Goal: Task Accomplishment & Management: Use online tool/utility

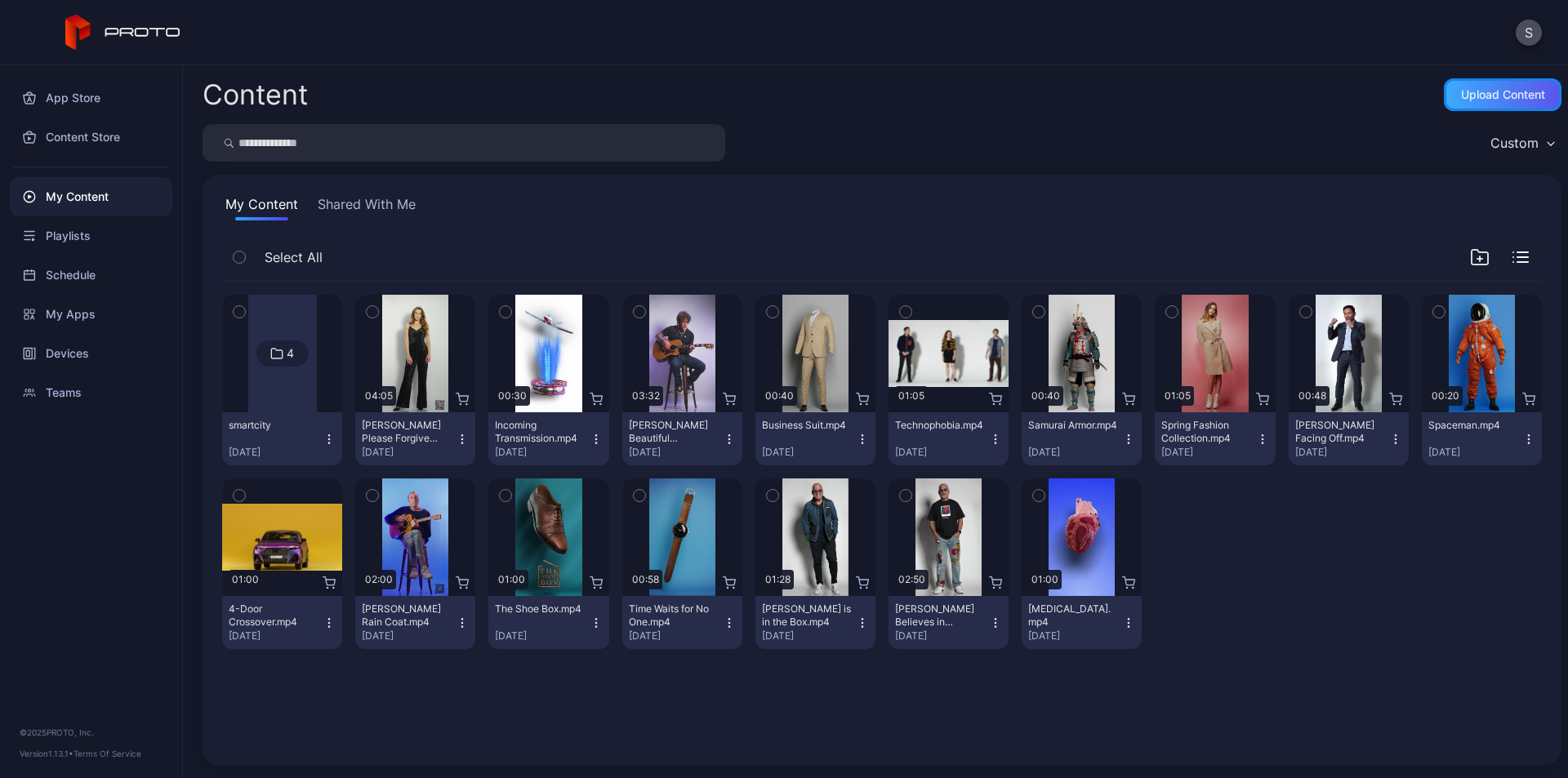
click at [1496, 85] on div "Upload Content" at bounding box center [1503, 95] width 118 height 33
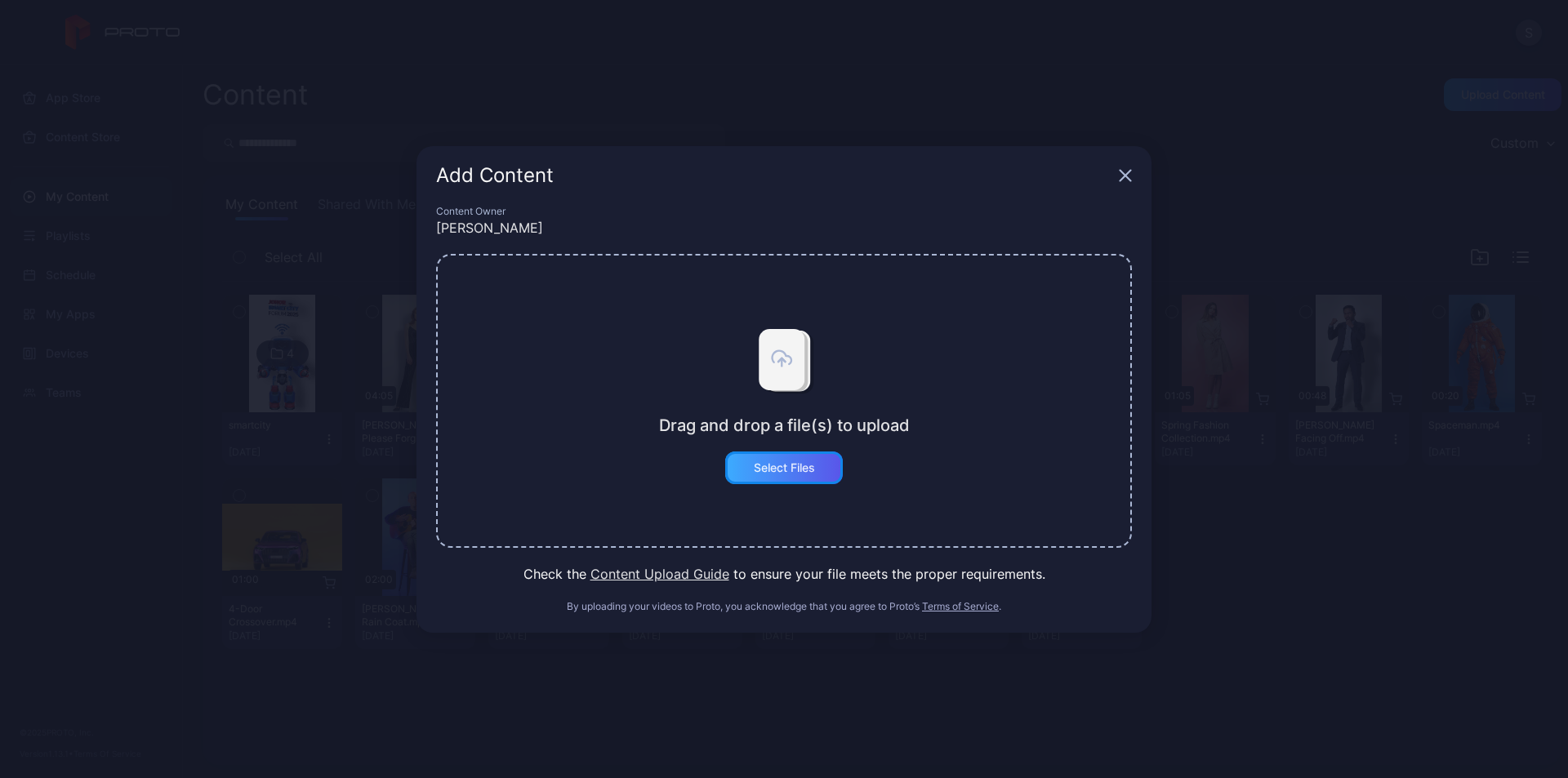
click at [773, 468] on div "Select Files" at bounding box center [784, 467] width 62 height 13
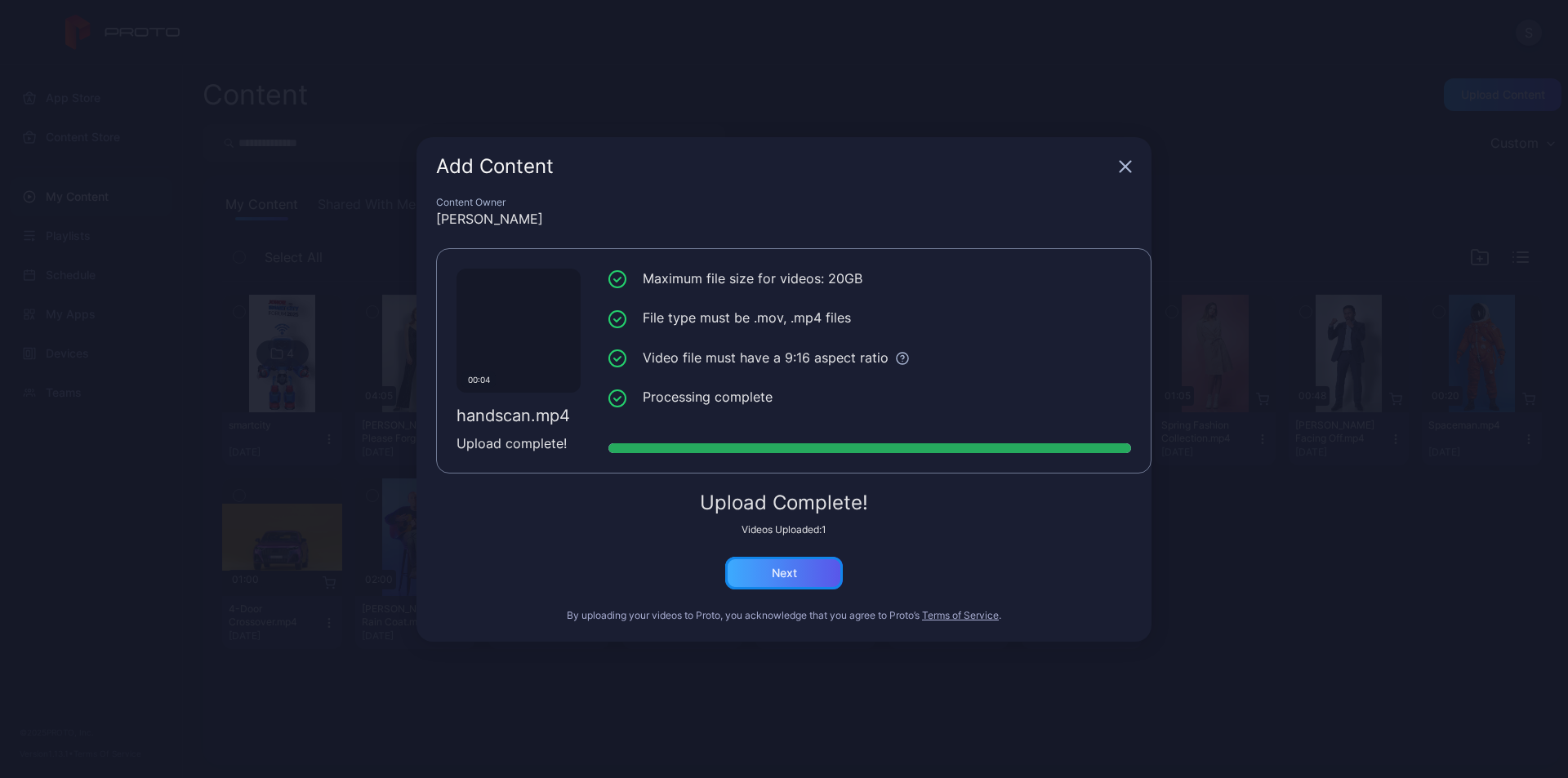
click at [784, 573] on div "Next" at bounding box center [784, 573] width 25 height 13
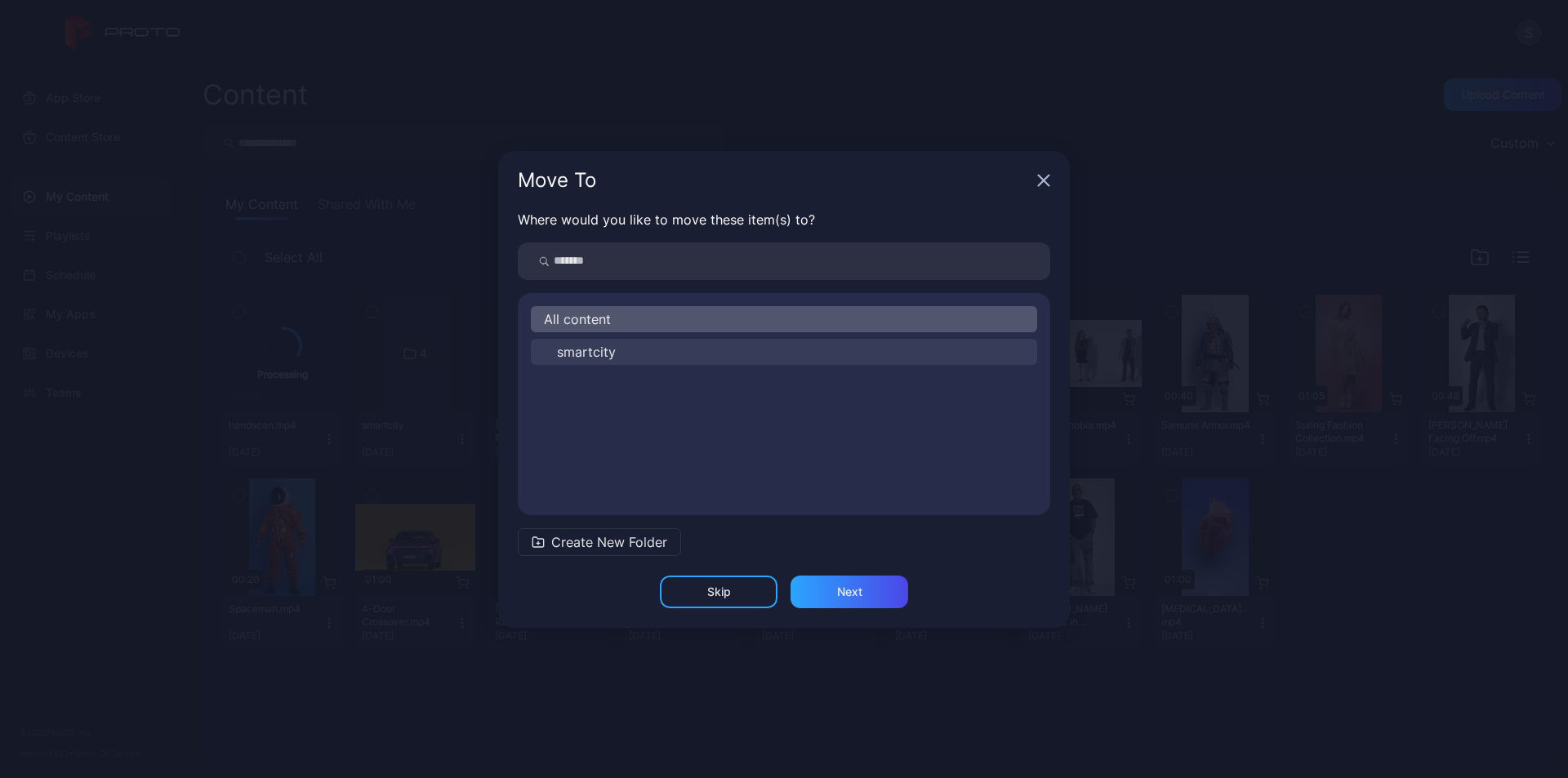
click at [604, 347] on span "smartcity" at bounding box center [586, 352] width 59 height 20
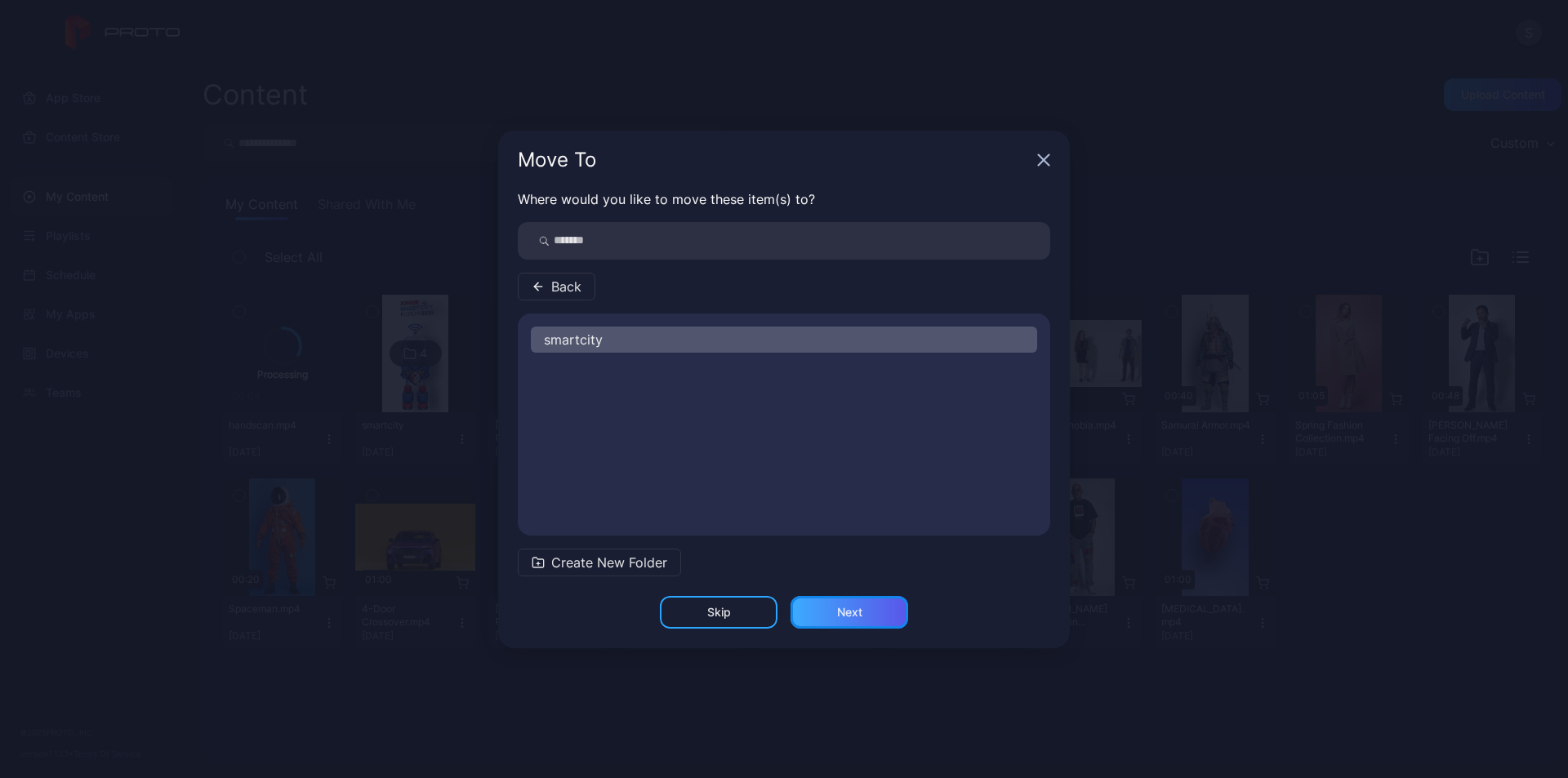
click at [829, 606] on div "Next" at bounding box center [850, 612] width 118 height 33
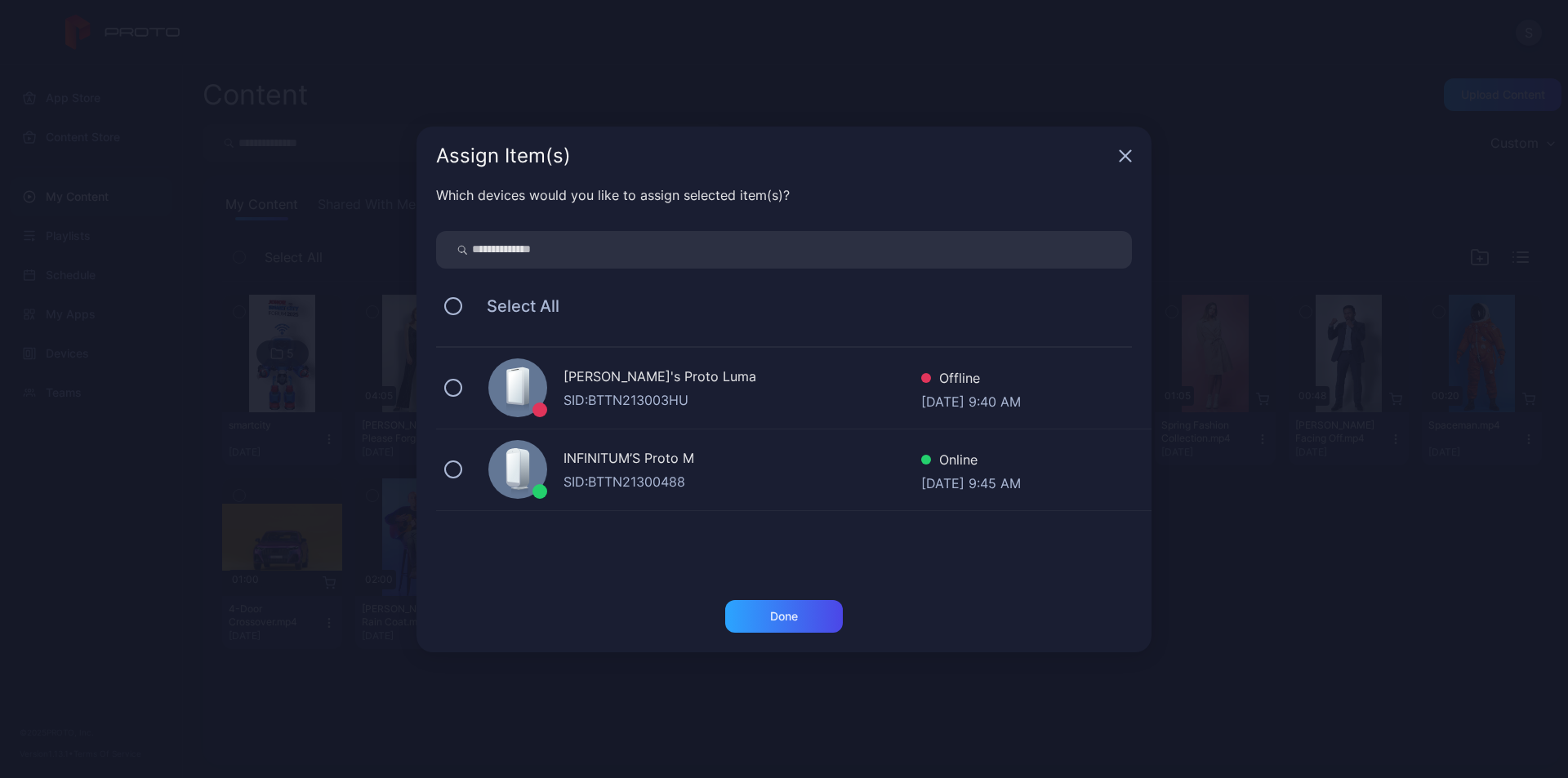
click at [614, 479] on div "SID: BTTN21300488" at bounding box center [742, 481] width 357 height 20
click at [792, 607] on div "Done" at bounding box center [784, 616] width 118 height 33
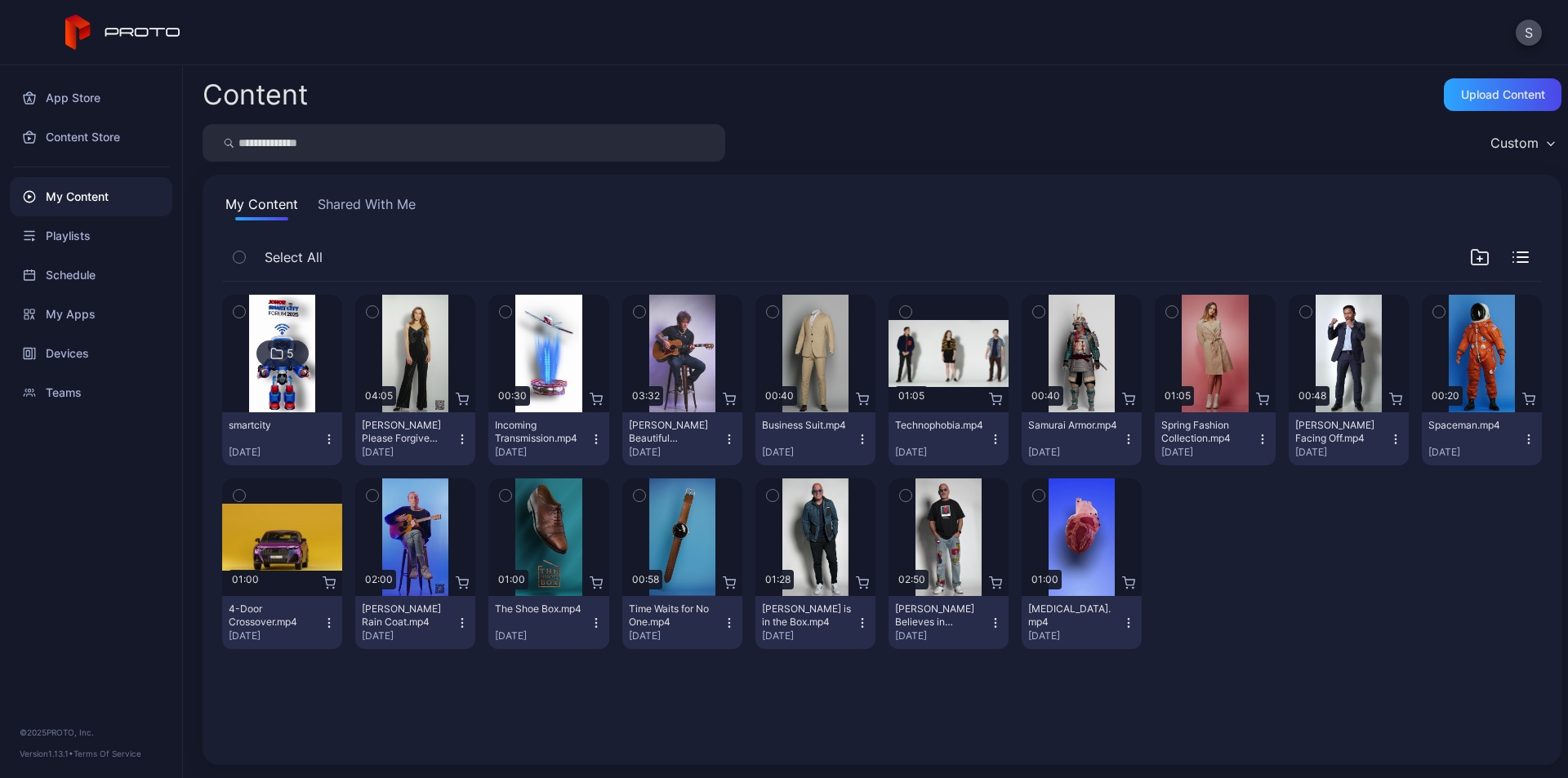
click at [287, 355] on div "5" at bounding box center [290, 354] width 7 height 14
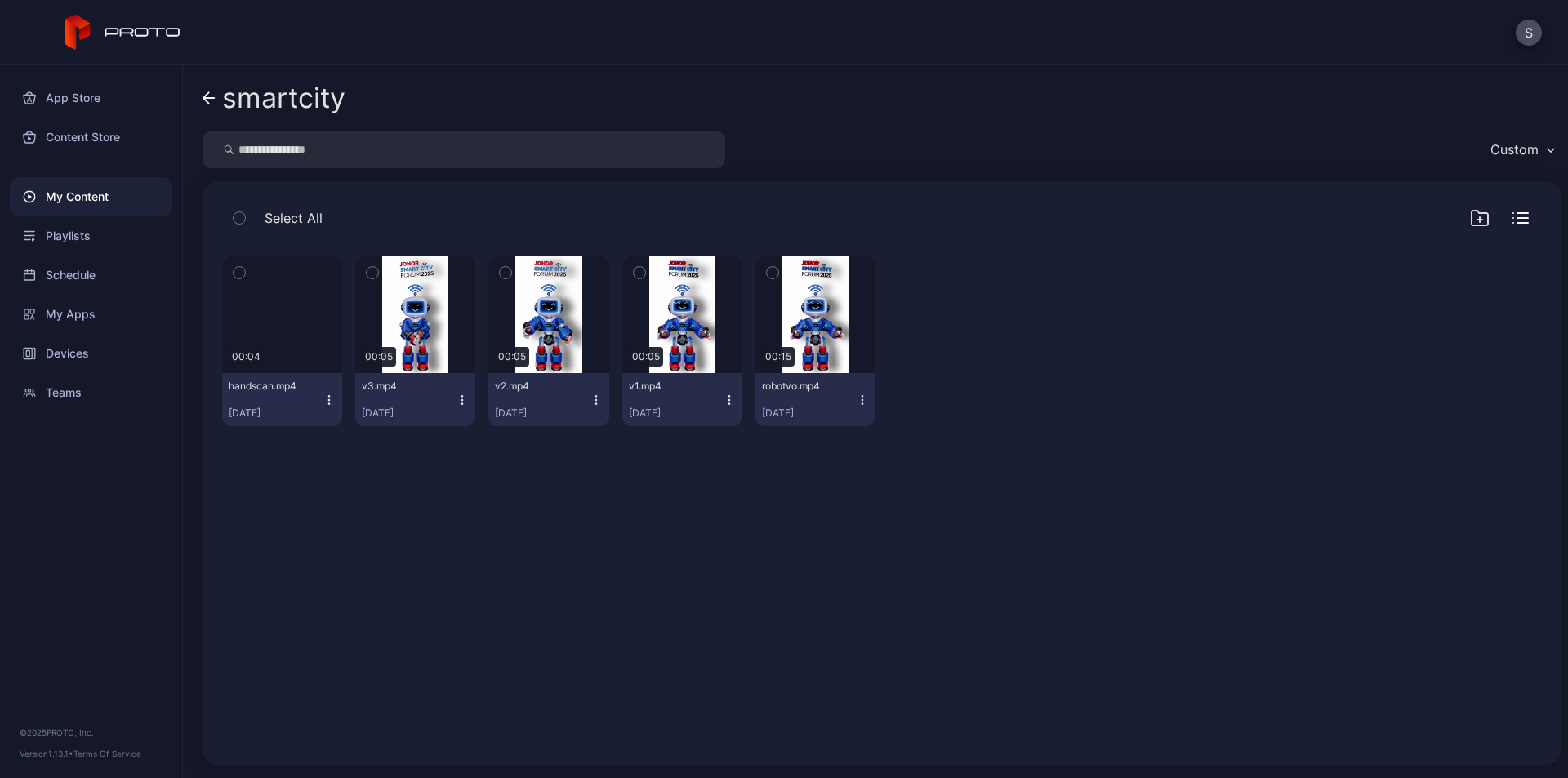
click at [326, 396] on icon "button" at bounding box center [329, 400] width 13 height 13
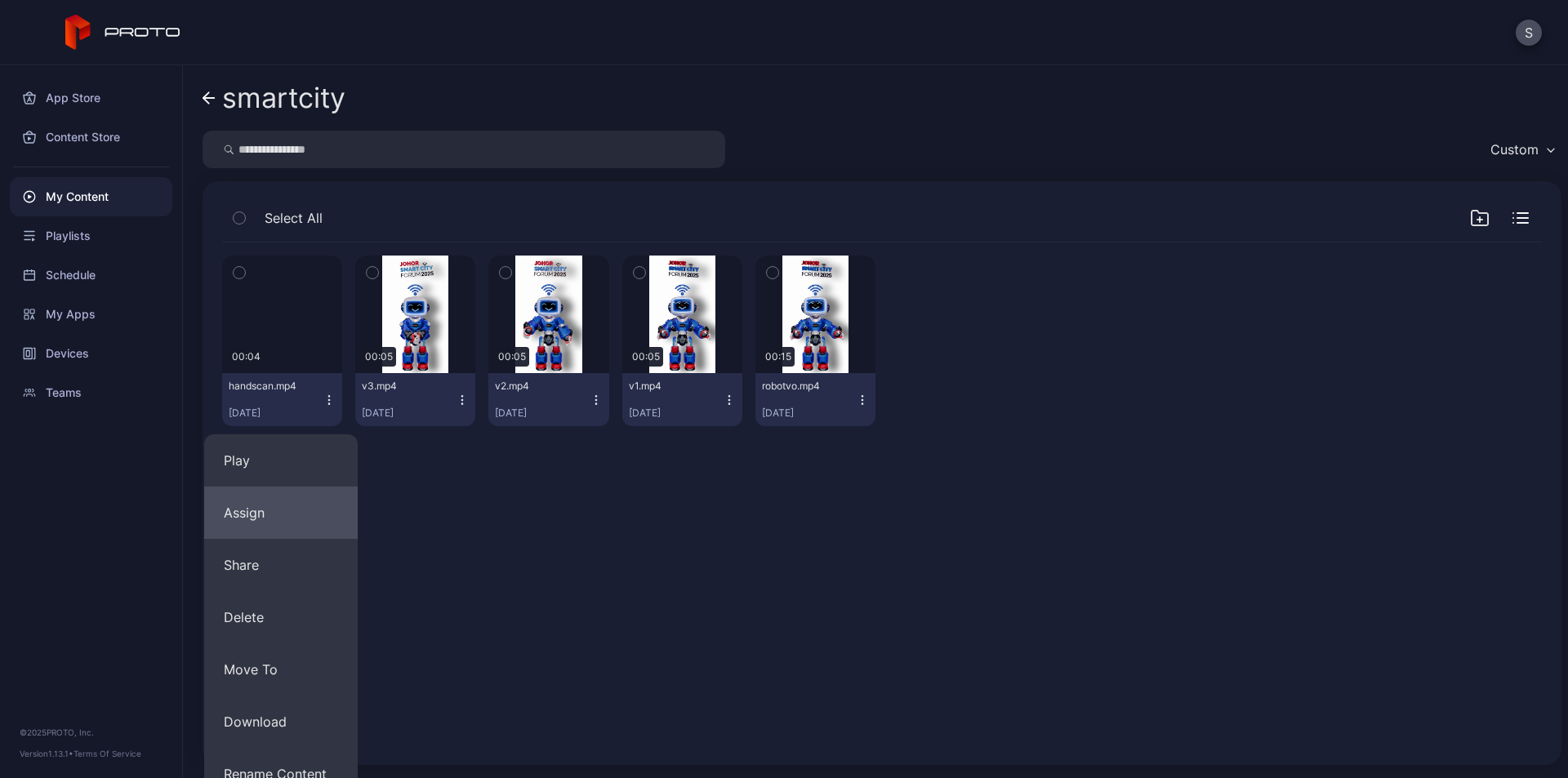
click at [289, 498] on button "Assign" at bounding box center [281, 513] width 154 height 53
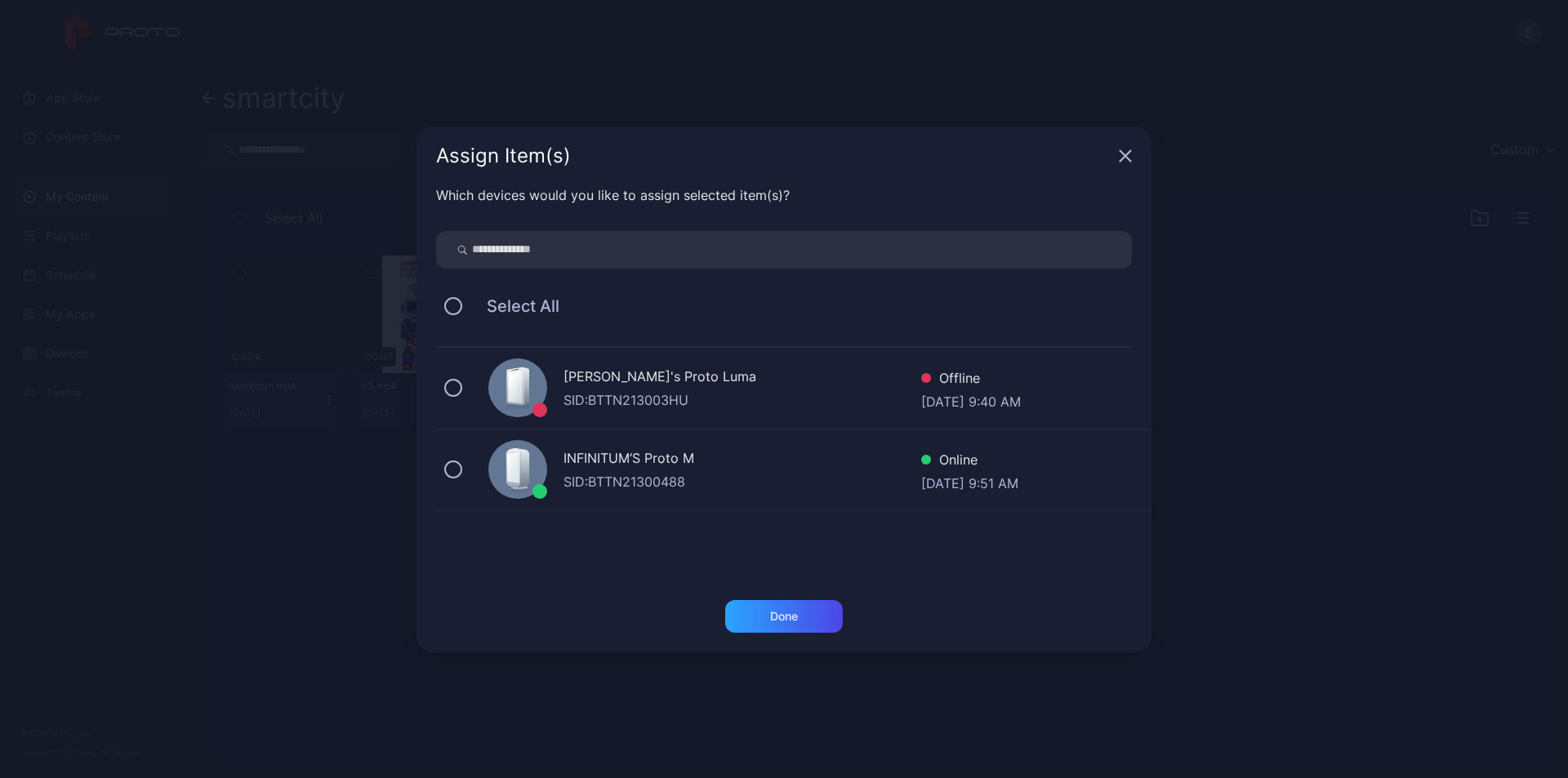
click at [598, 471] on div "INFINITUM’S Proto M" at bounding box center [742, 460] width 357 height 24
click at [764, 615] on div "Done" at bounding box center [784, 616] width 118 height 33
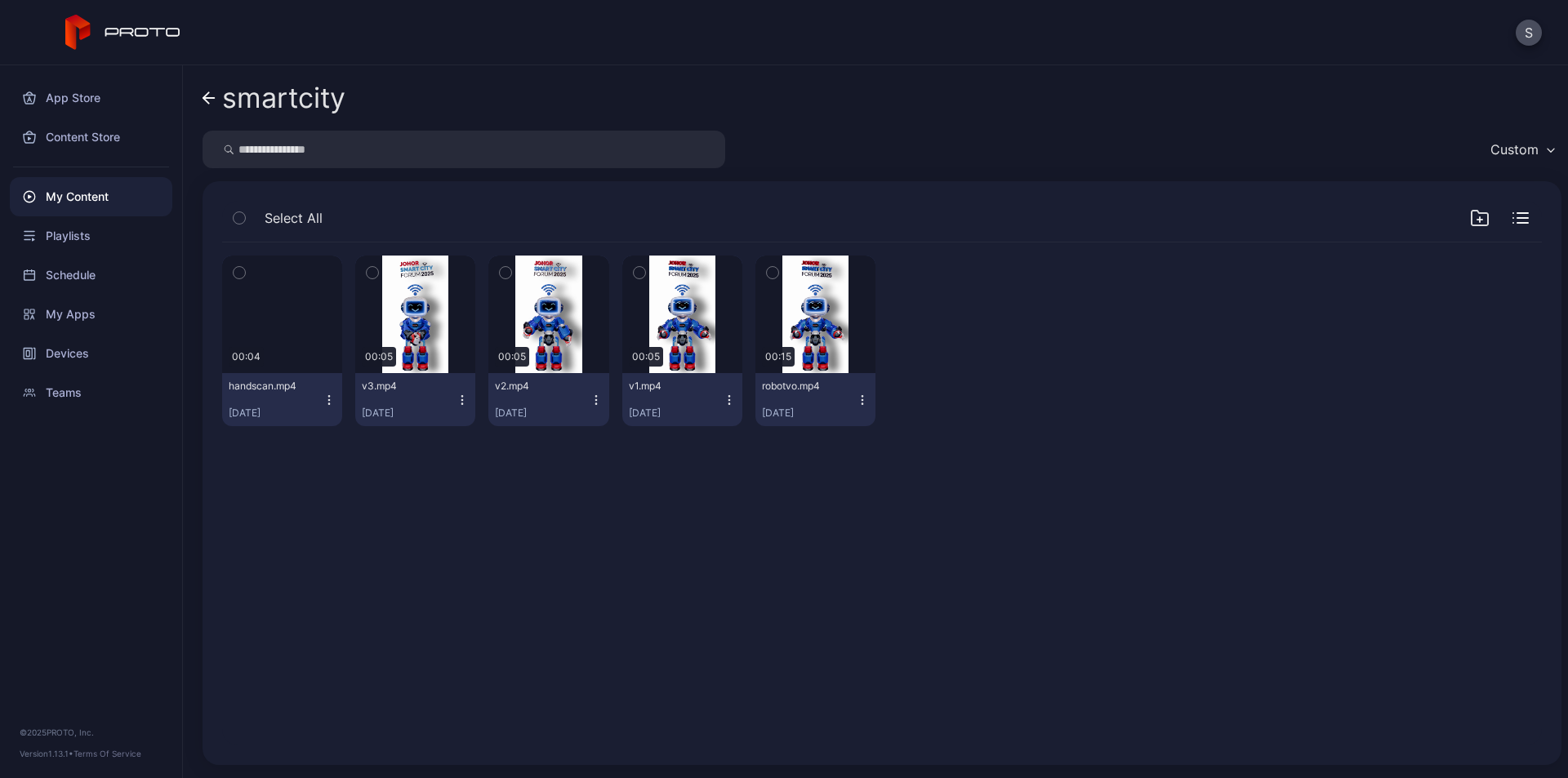
click at [323, 398] on icon "button" at bounding box center [329, 400] width 13 height 13
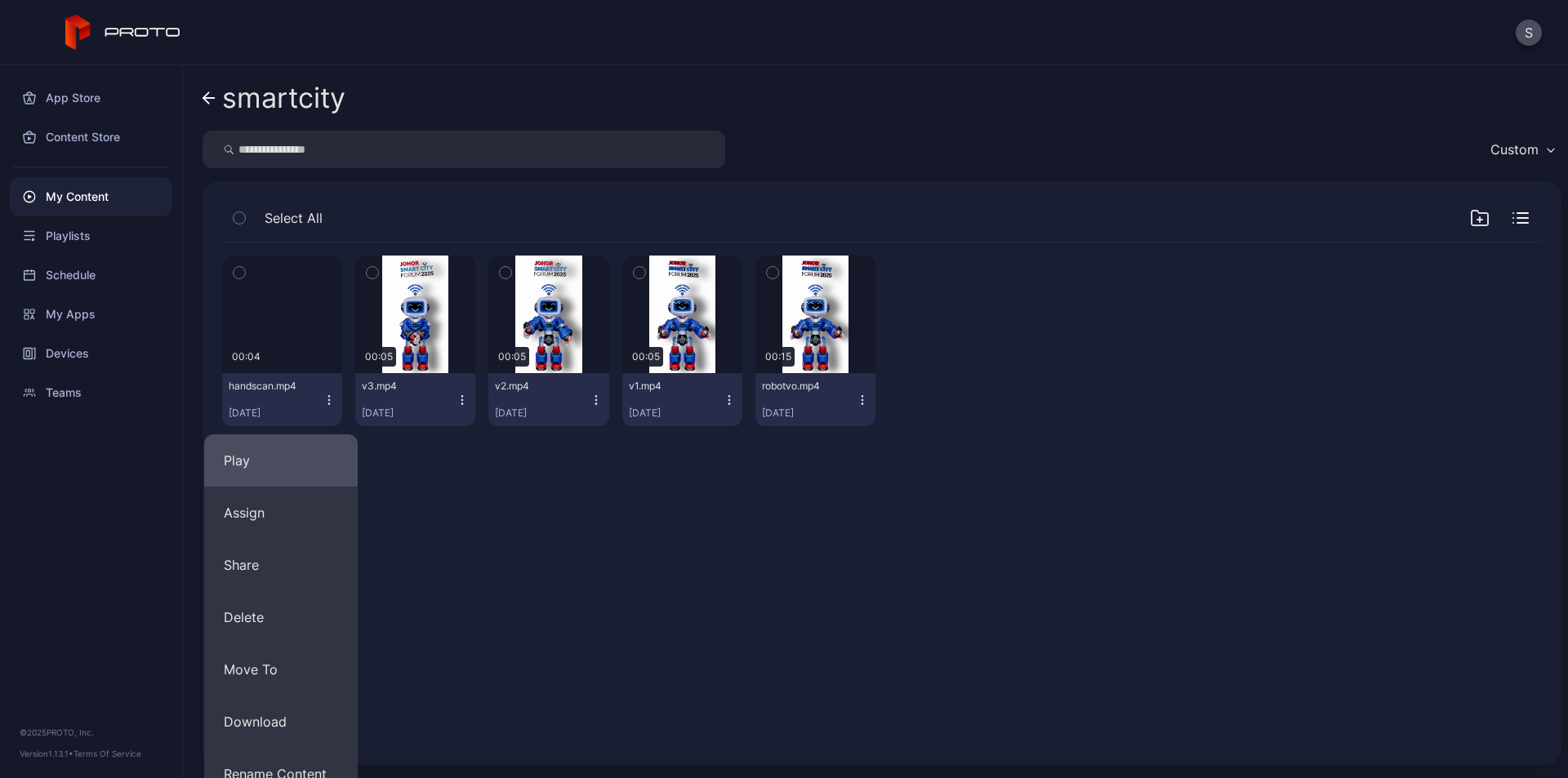
click at [306, 456] on button "Play" at bounding box center [281, 460] width 154 height 53
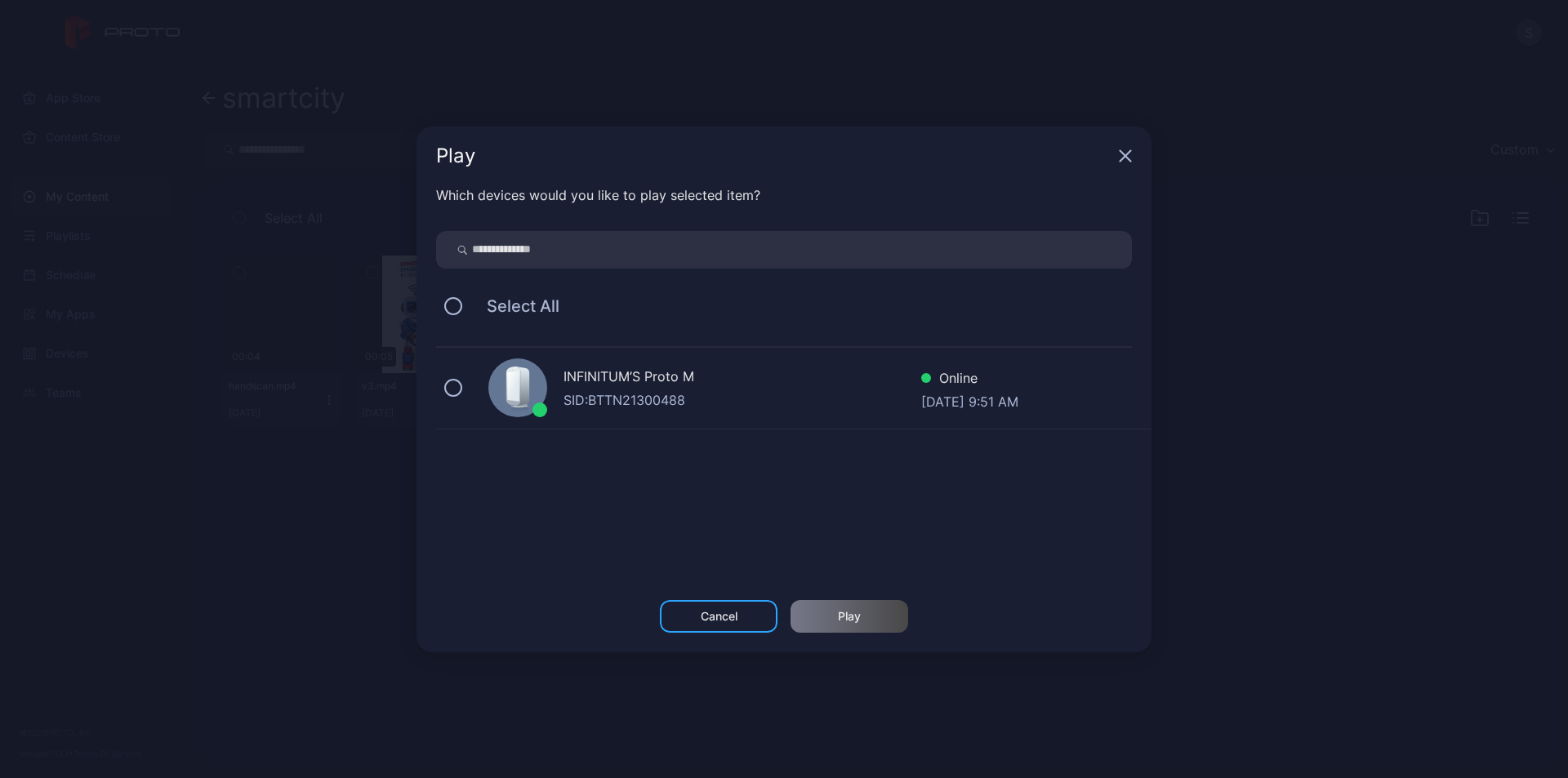
click at [648, 390] on div "SID: BTTN21300488" at bounding box center [742, 400] width 357 height 20
click at [838, 611] on div "Play" at bounding box center [850, 616] width 23 height 13
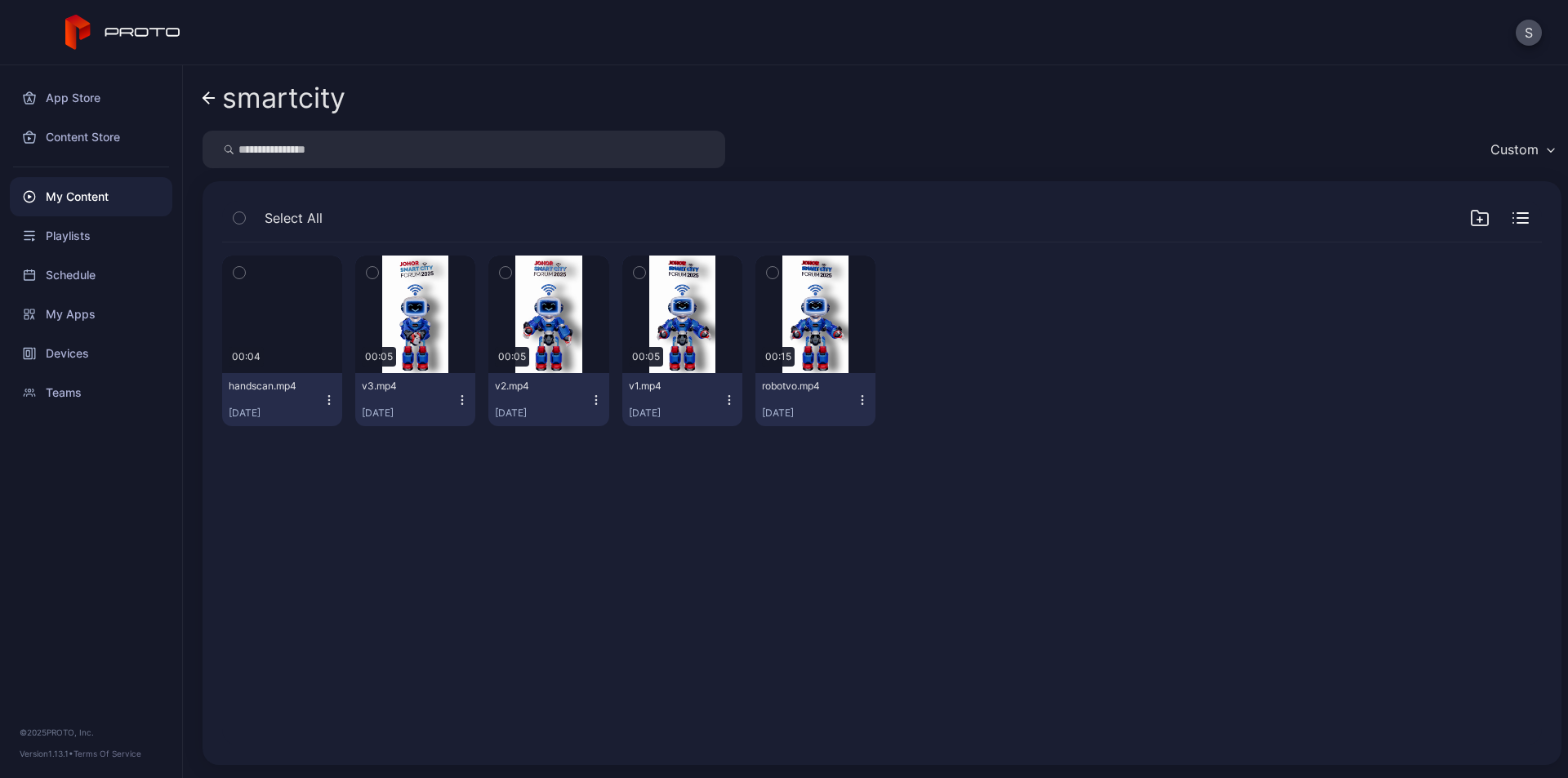
click at [328, 401] on icon "button" at bounding box center [329, 400] width 13 height 13
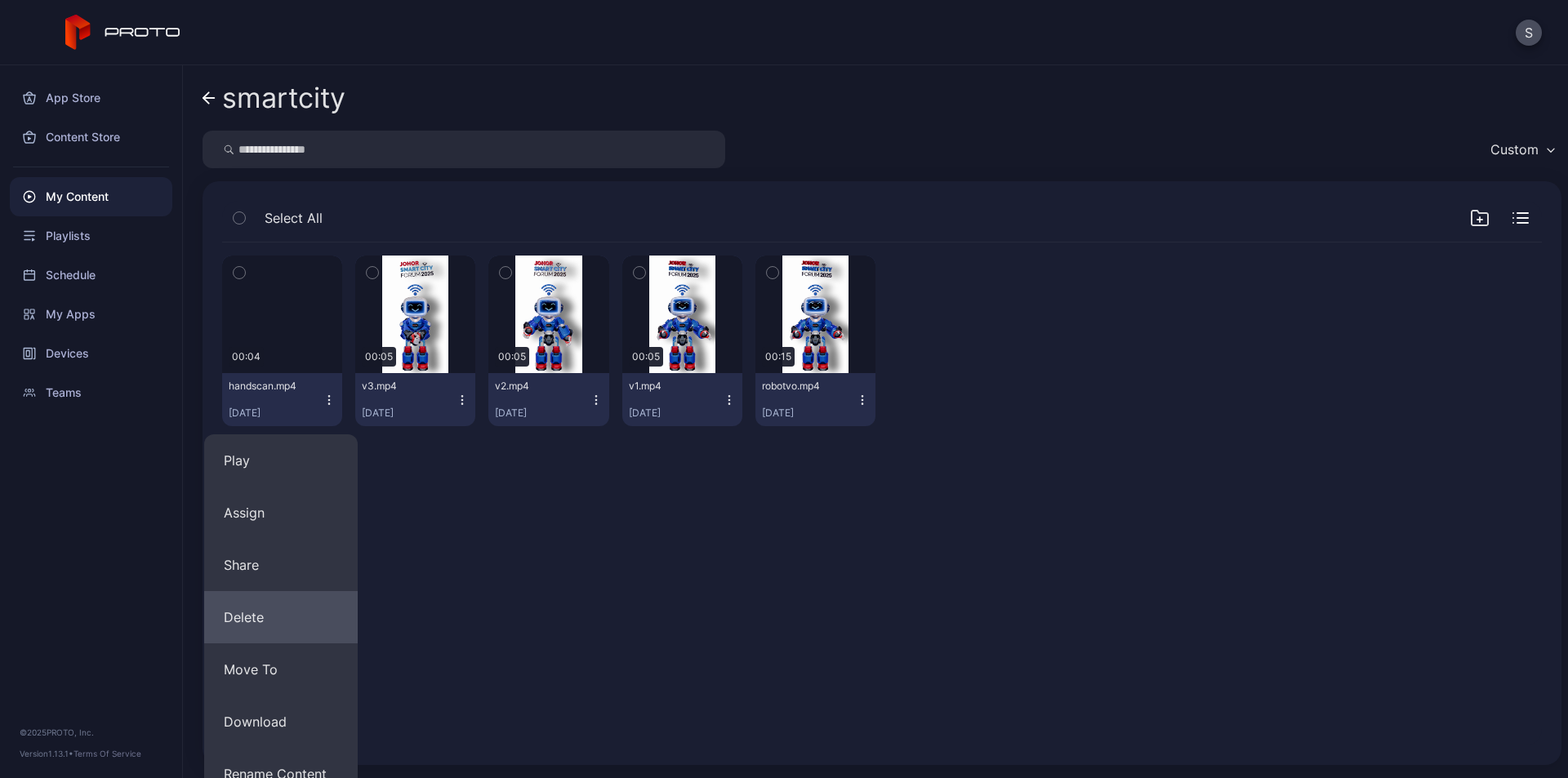
click at [268, 624] on button "Delete" at bounding box center [281, 617] width 154 height 53
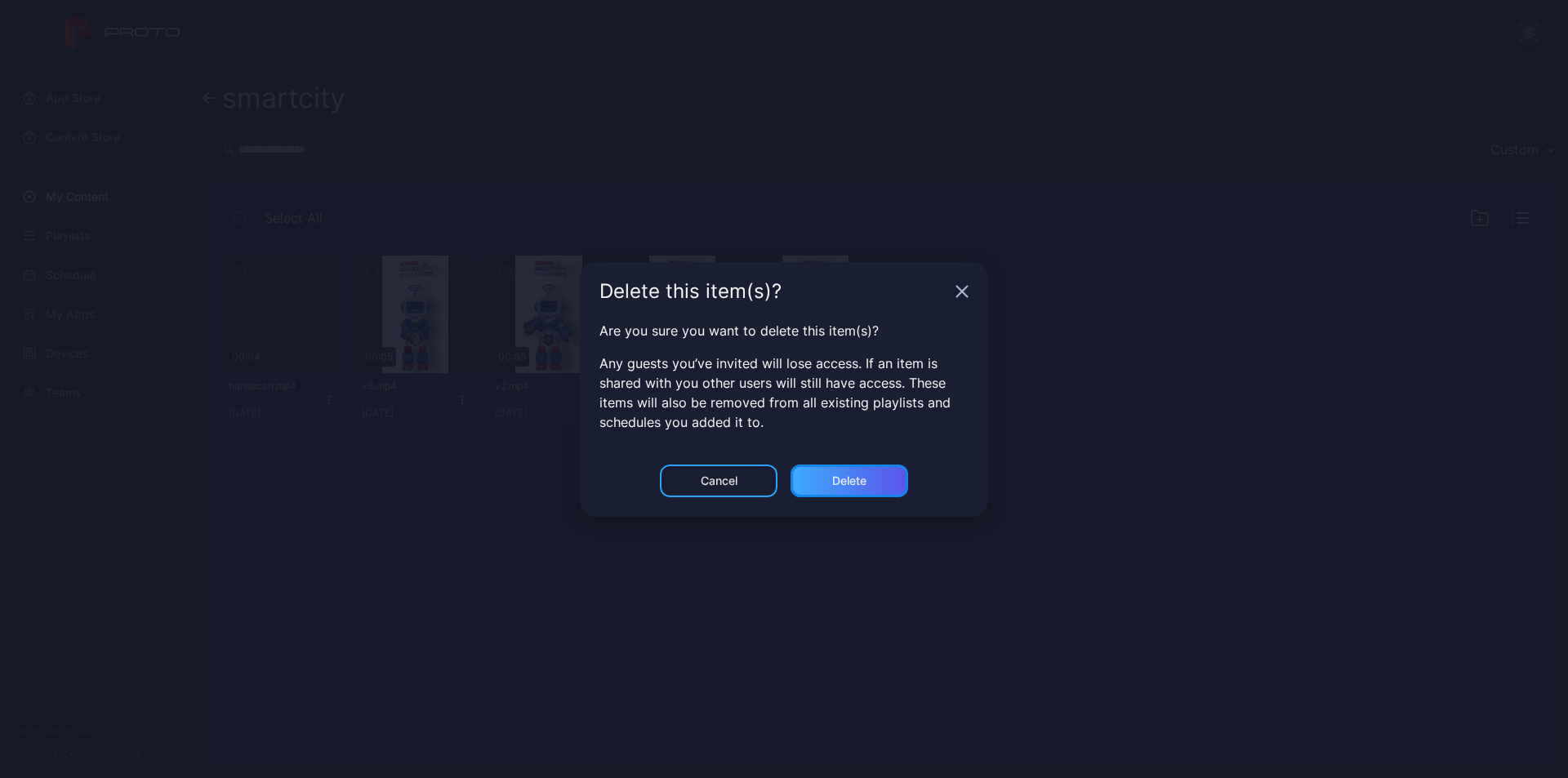
click at [865, 490] on div "Delete" at bounding box center [850, 481] width 118 height 33
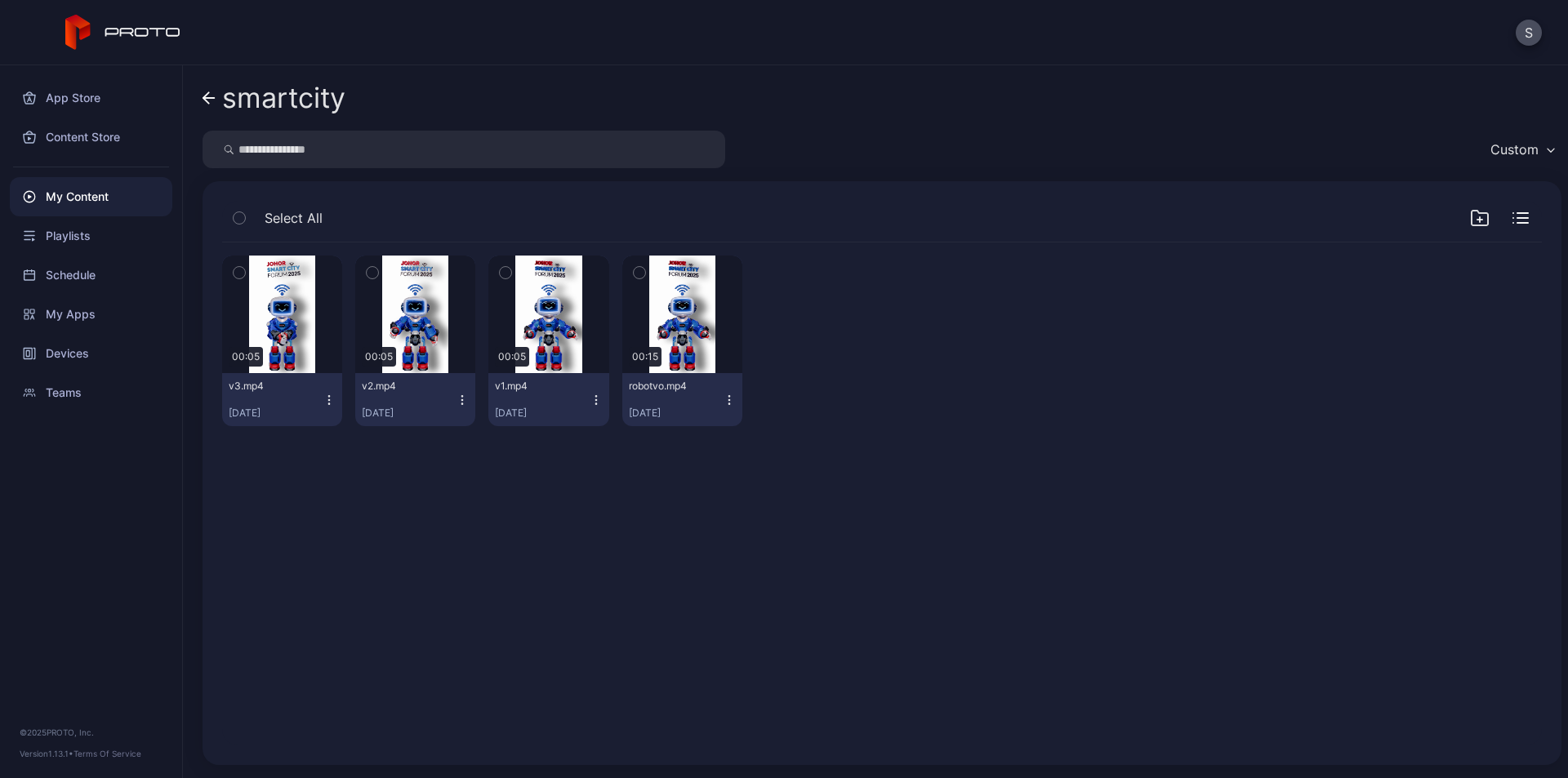
click at [214, 91] on icon at bounding box center [209, 98] width 13 height 14
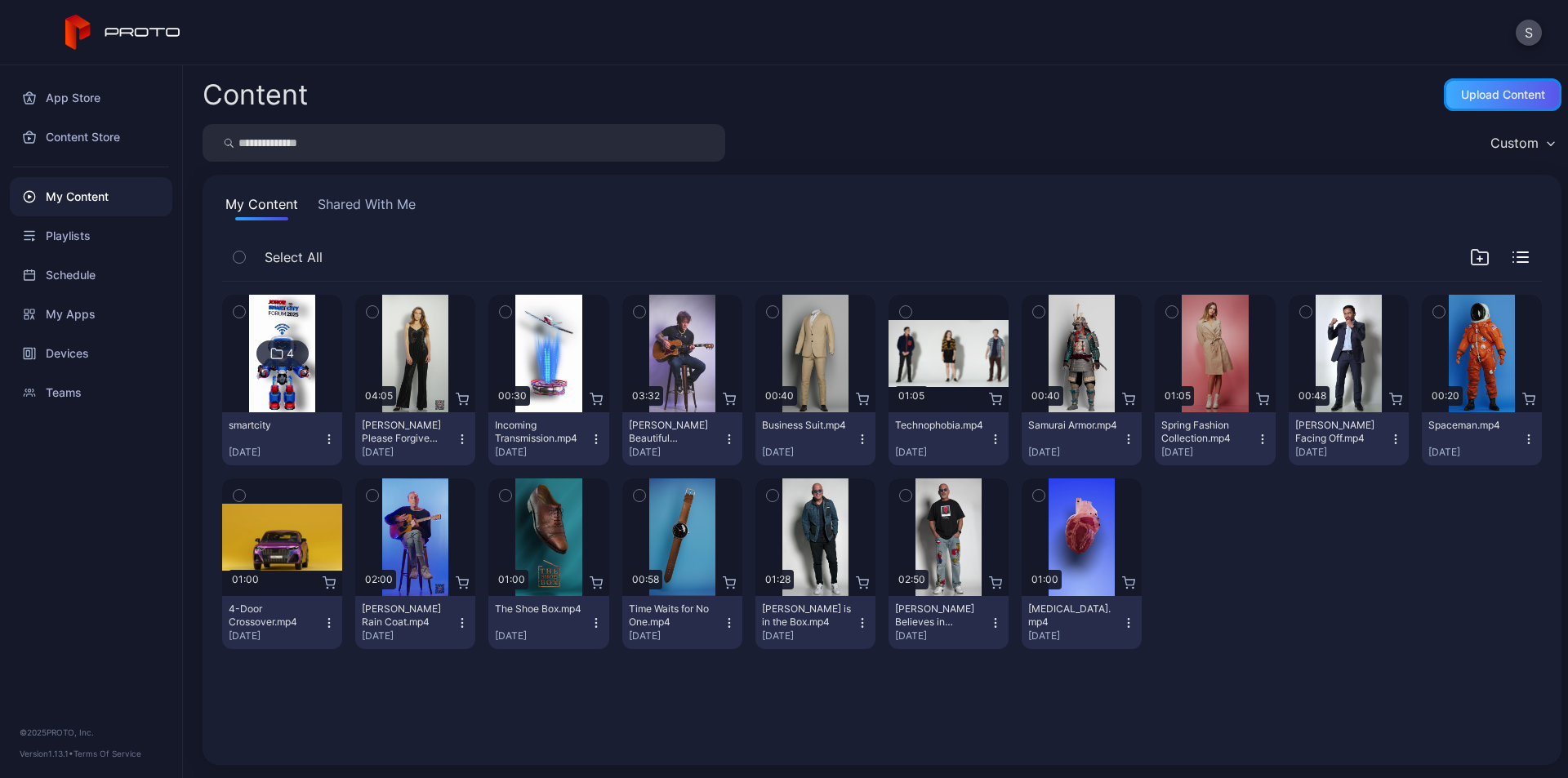
click at [1469, 90] on div "Upload Content" at bounding box center [1503, 95] width 84 height 13
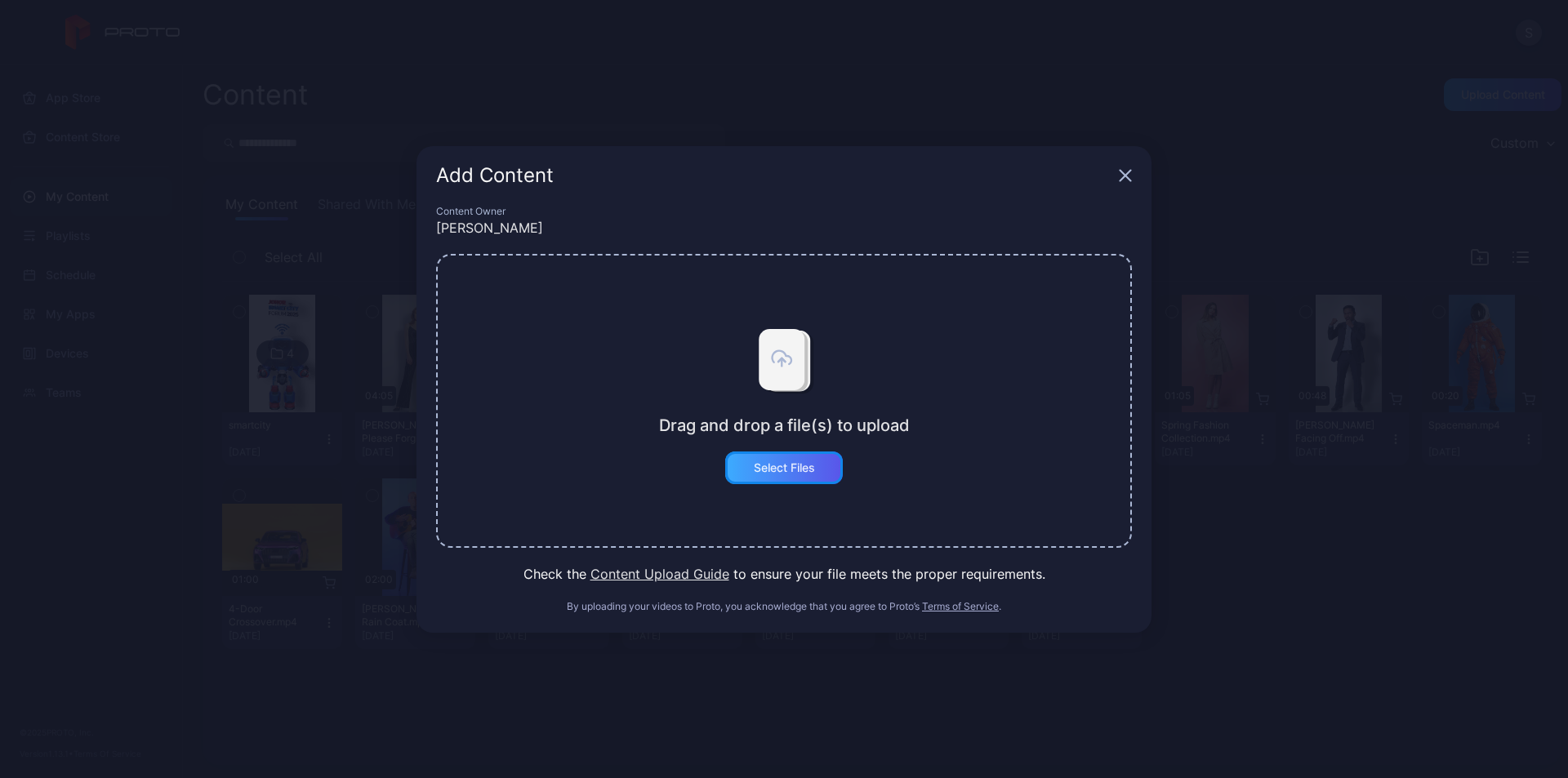
click at [798, 470] on div "Select Files" at bounding box center [784, 467] width 62 height 13
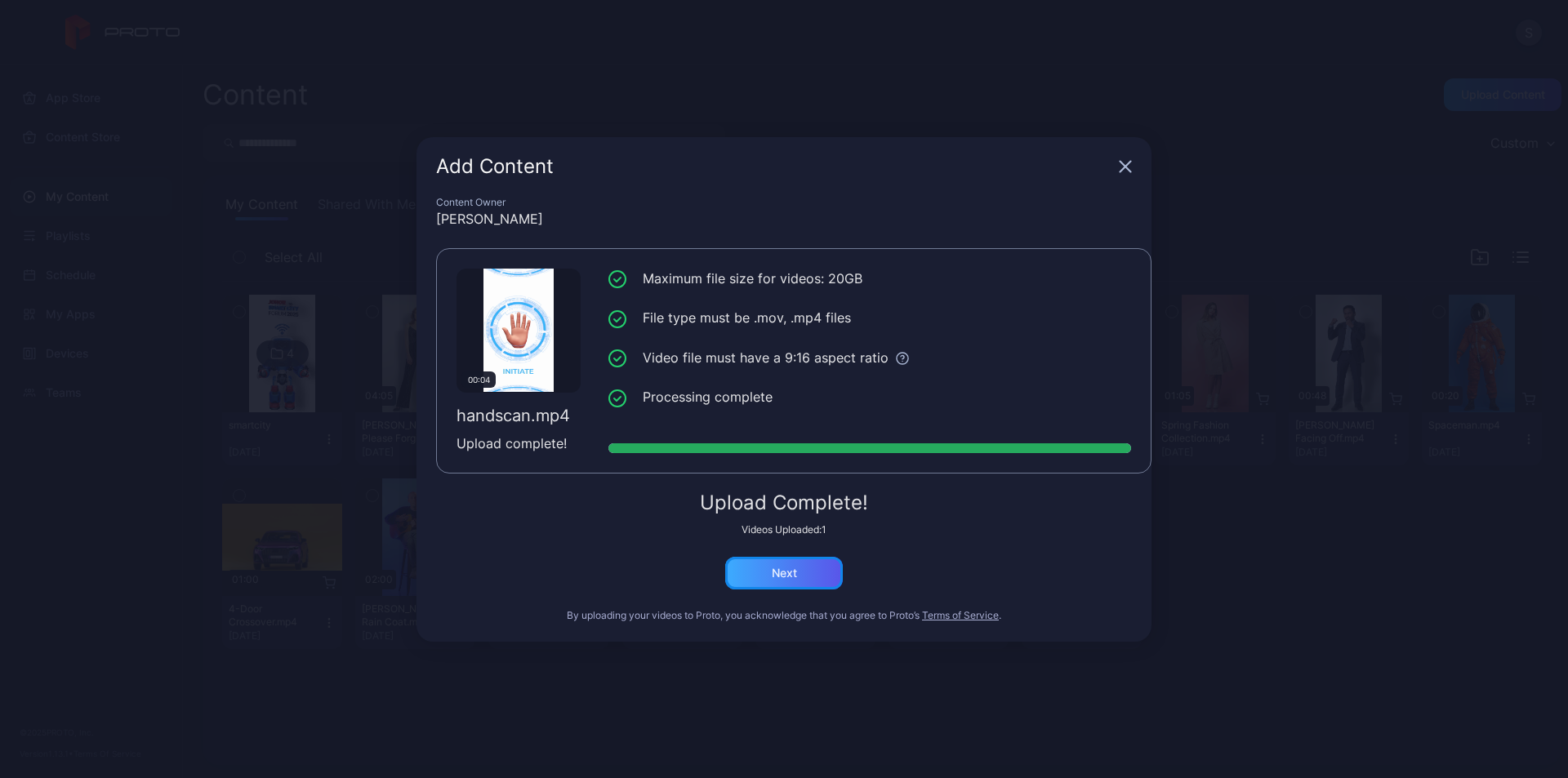
click at [809, 576] on div "Next" at bounding box center [784, 573] width 118 height 33
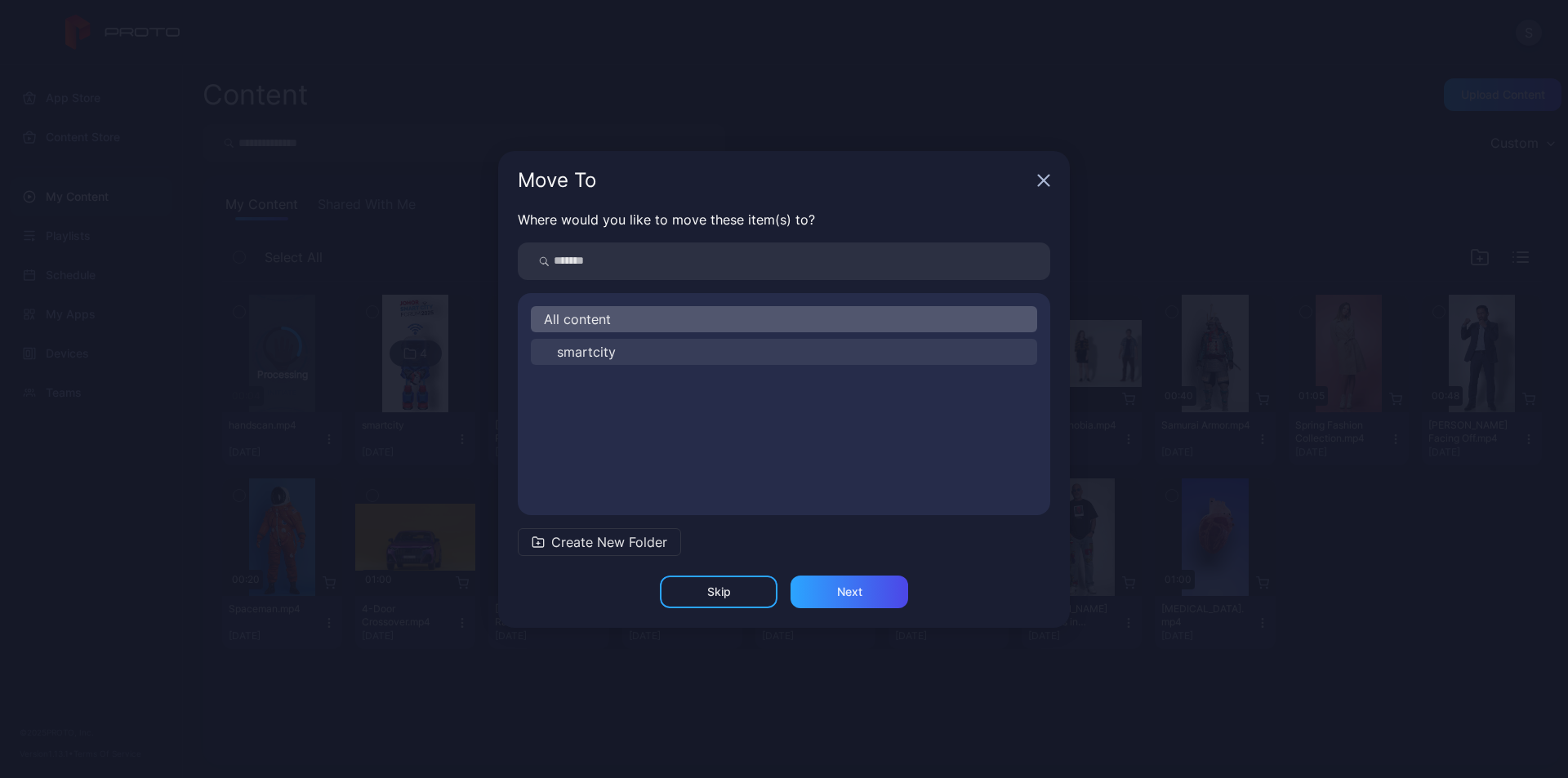
click at [569, 347] on span "smartcity" at bounding box center [586, 352] width 59 height 20
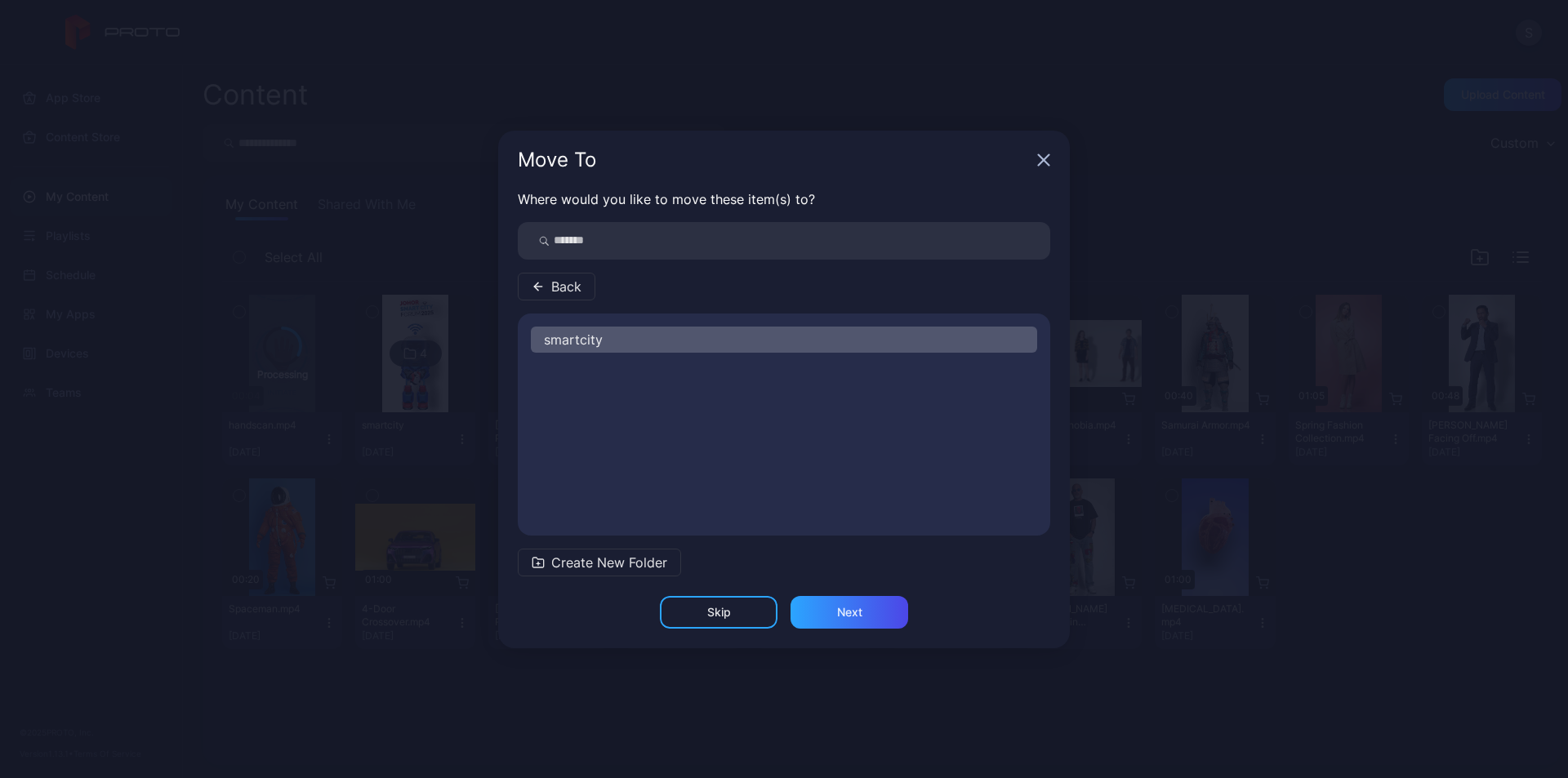
click at [544, 276] on button "Back" at bounding box center [557, 286] width 78 height 28
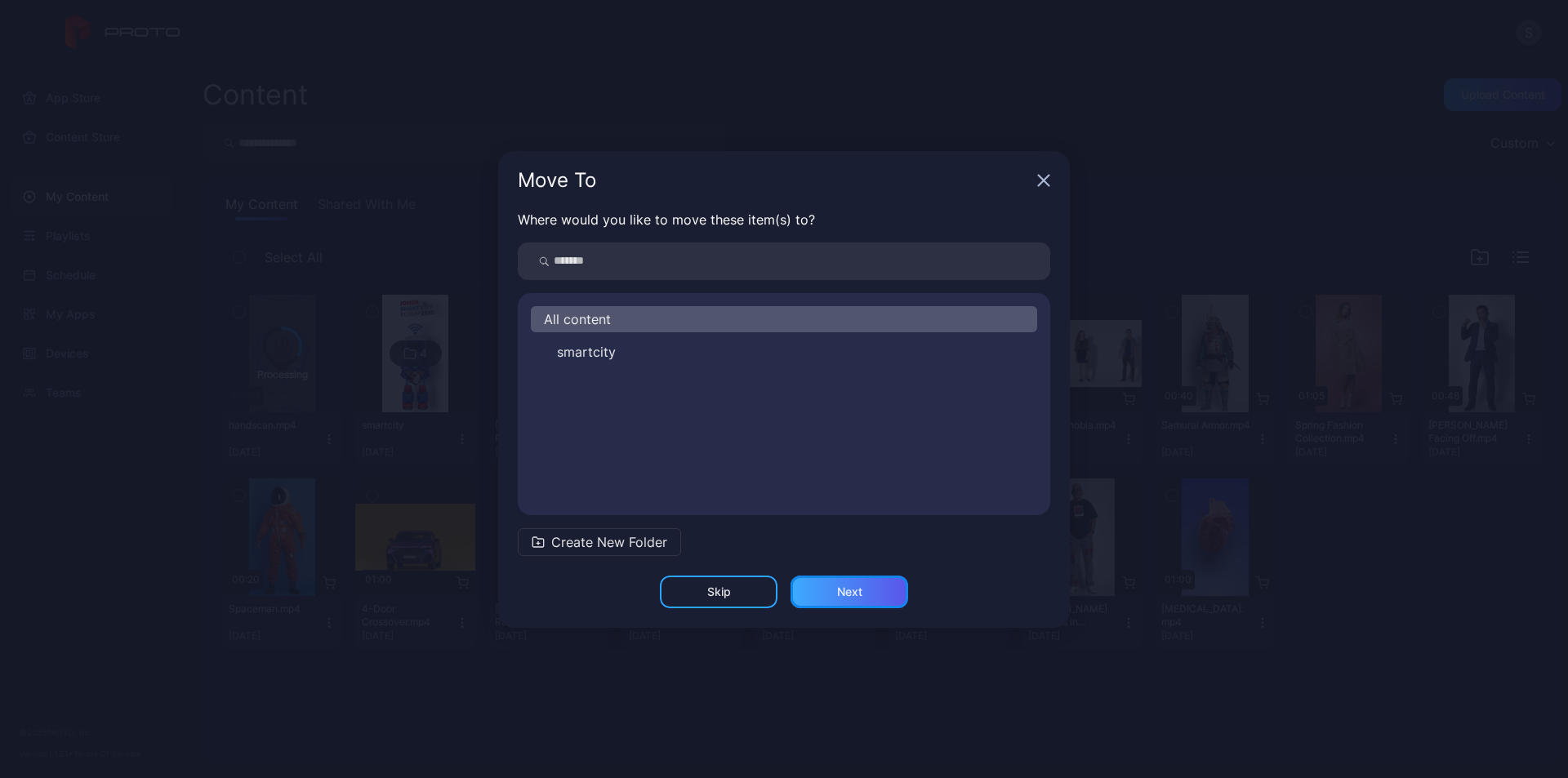
click at [835, 595] on div "Next" at bounding box center [850, 591] width 118 height 33
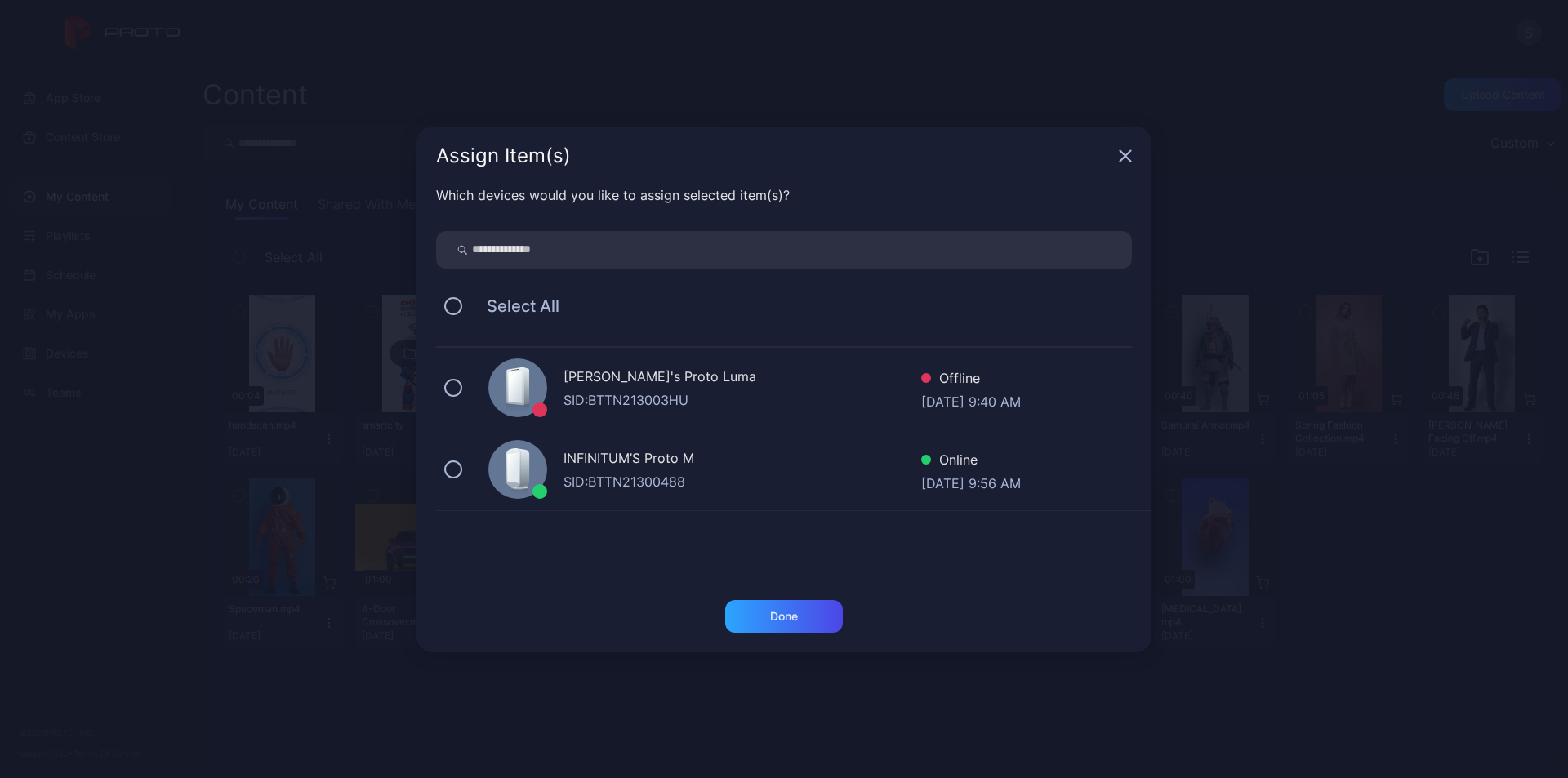
click at [675, 481] on div "SID: BTTN21300488" at bounding box center [742, 481] width 357 height 20
click at [796, 622] on div "Done" at bounding box center [784, 616] width 28 height 13
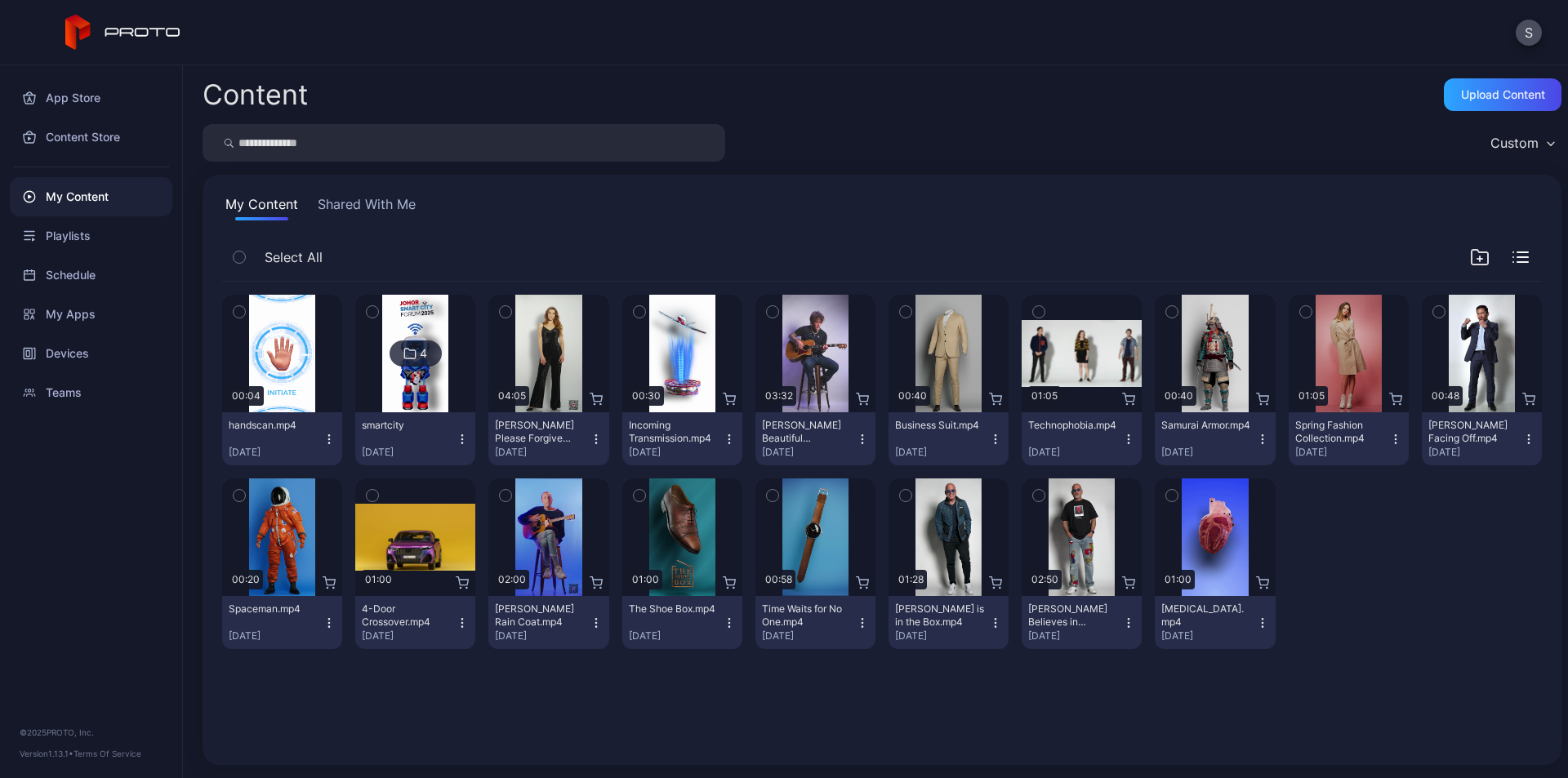
click at [323, 437] on icon "button" at bounding box center [329, 439] width 13 height 13
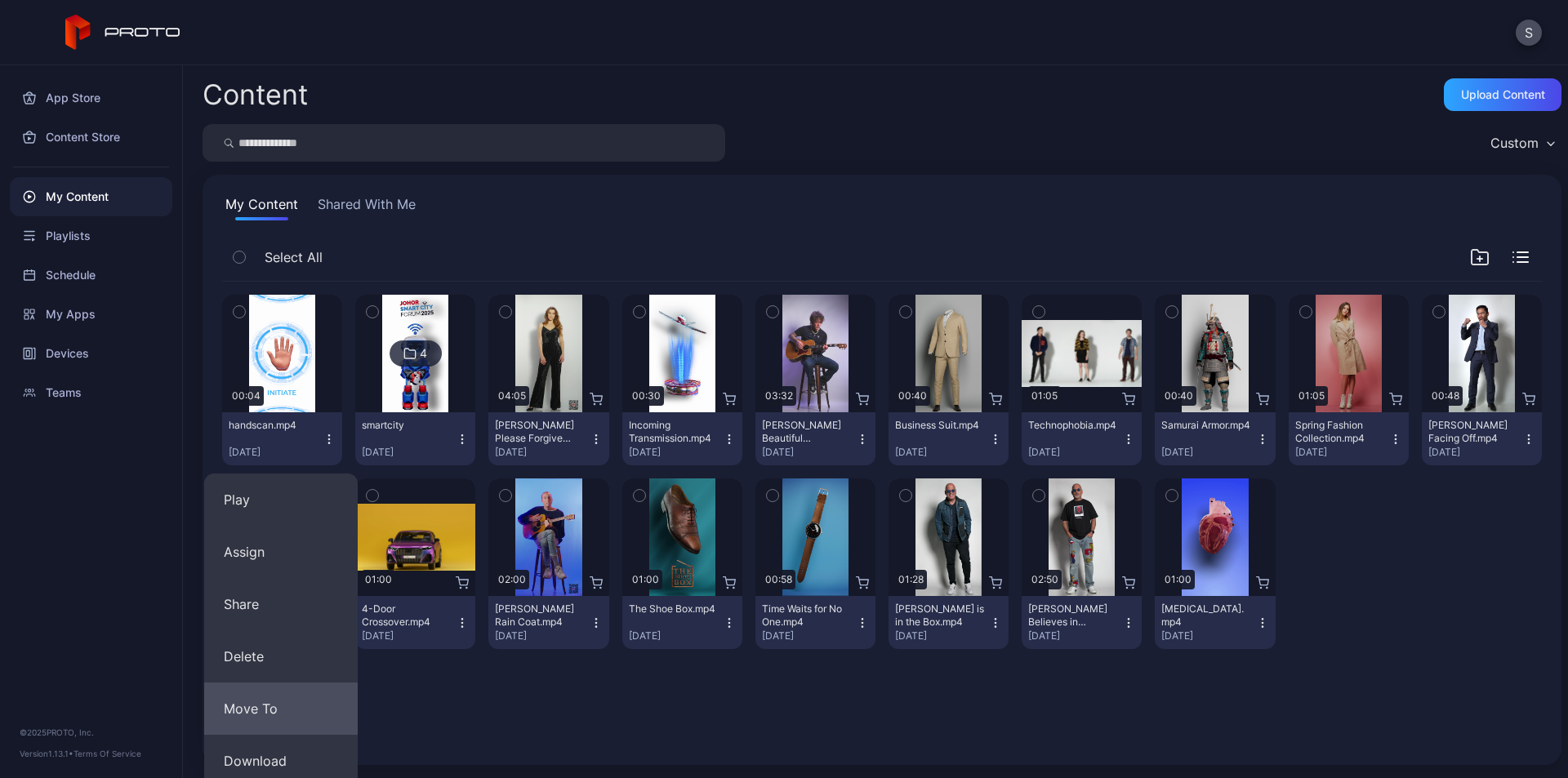
click at [253, 709] on button "Move To" at bounding box center [281, 708] width 154 height 53
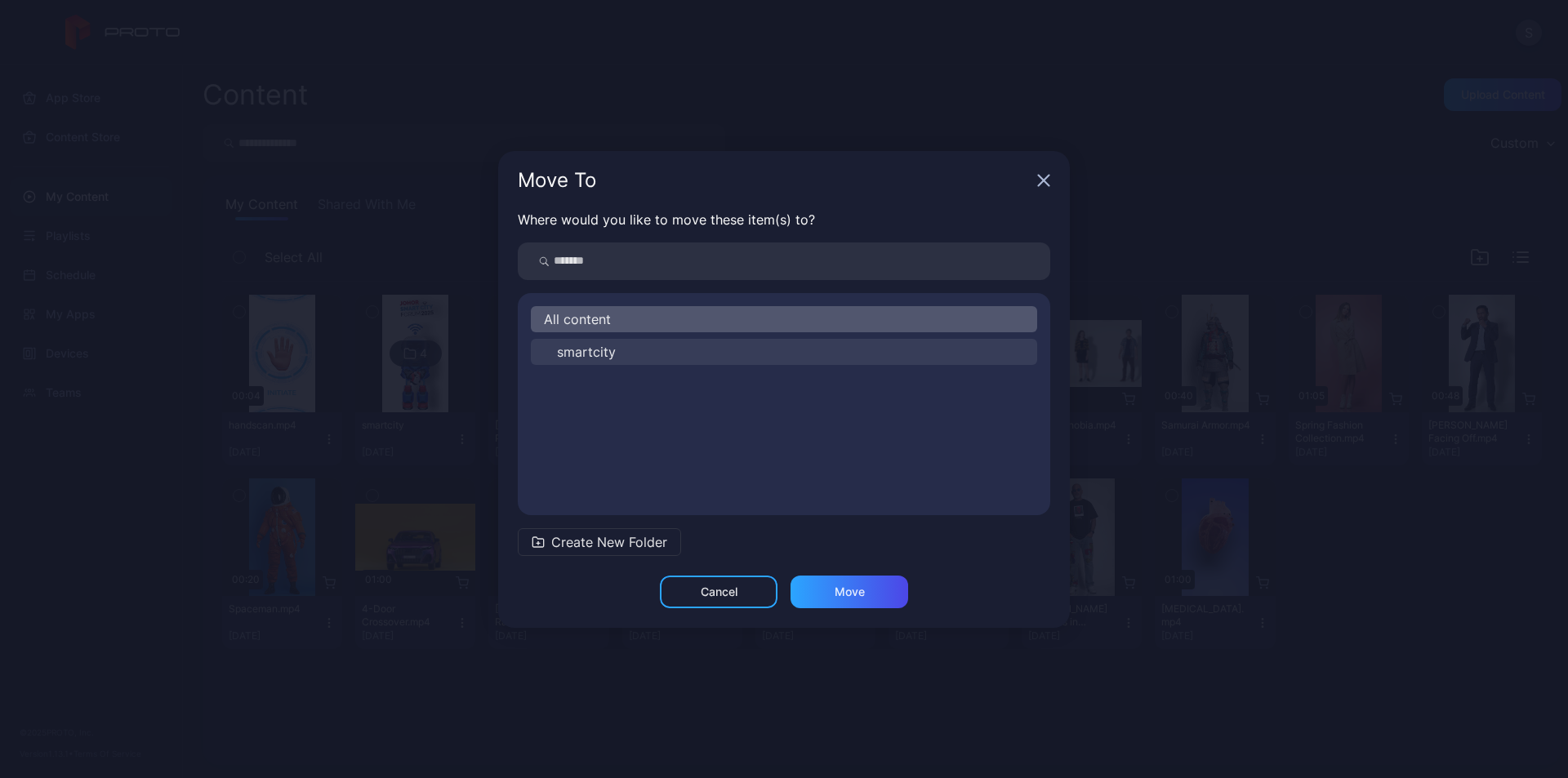
click at [618, 356] on button "smartcity" at bounding box center [784, 351] width 507 height 26
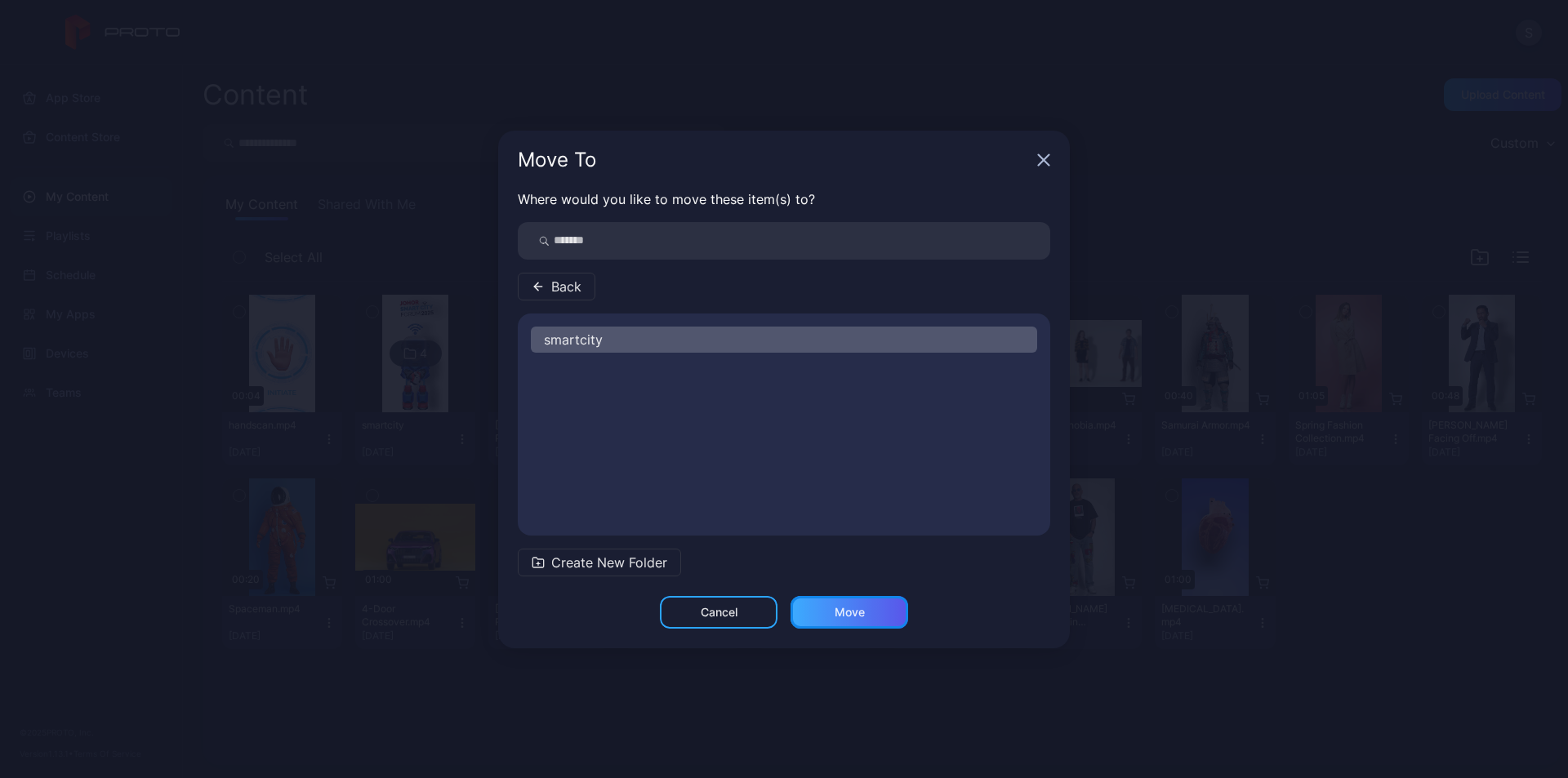
click at [867, 620] on div "Move" at bounding box center [850, 612] width 118 height 33
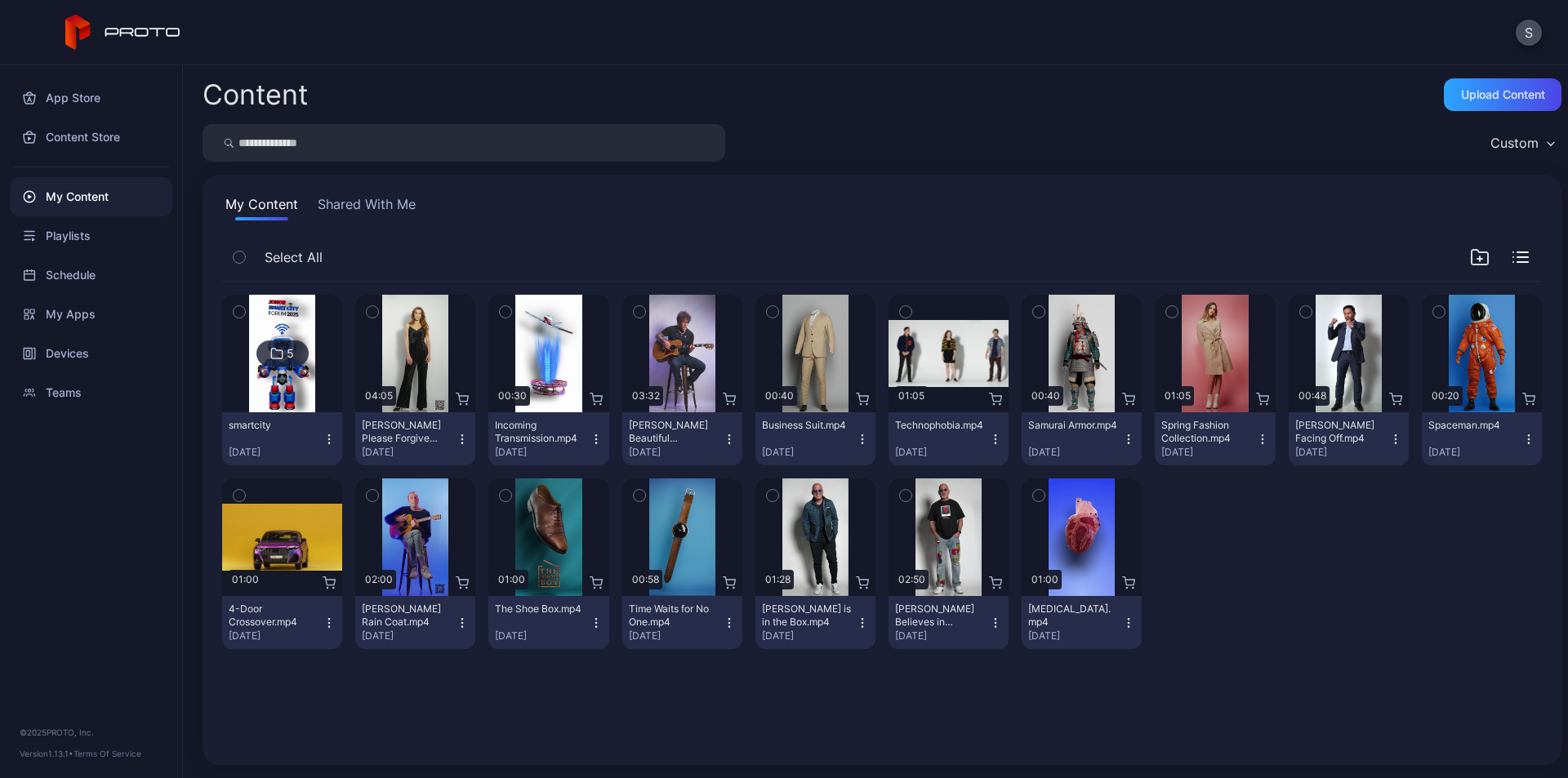
click at [289, 356] on div "5" at bounding box center [290, 354] width 7 height 14
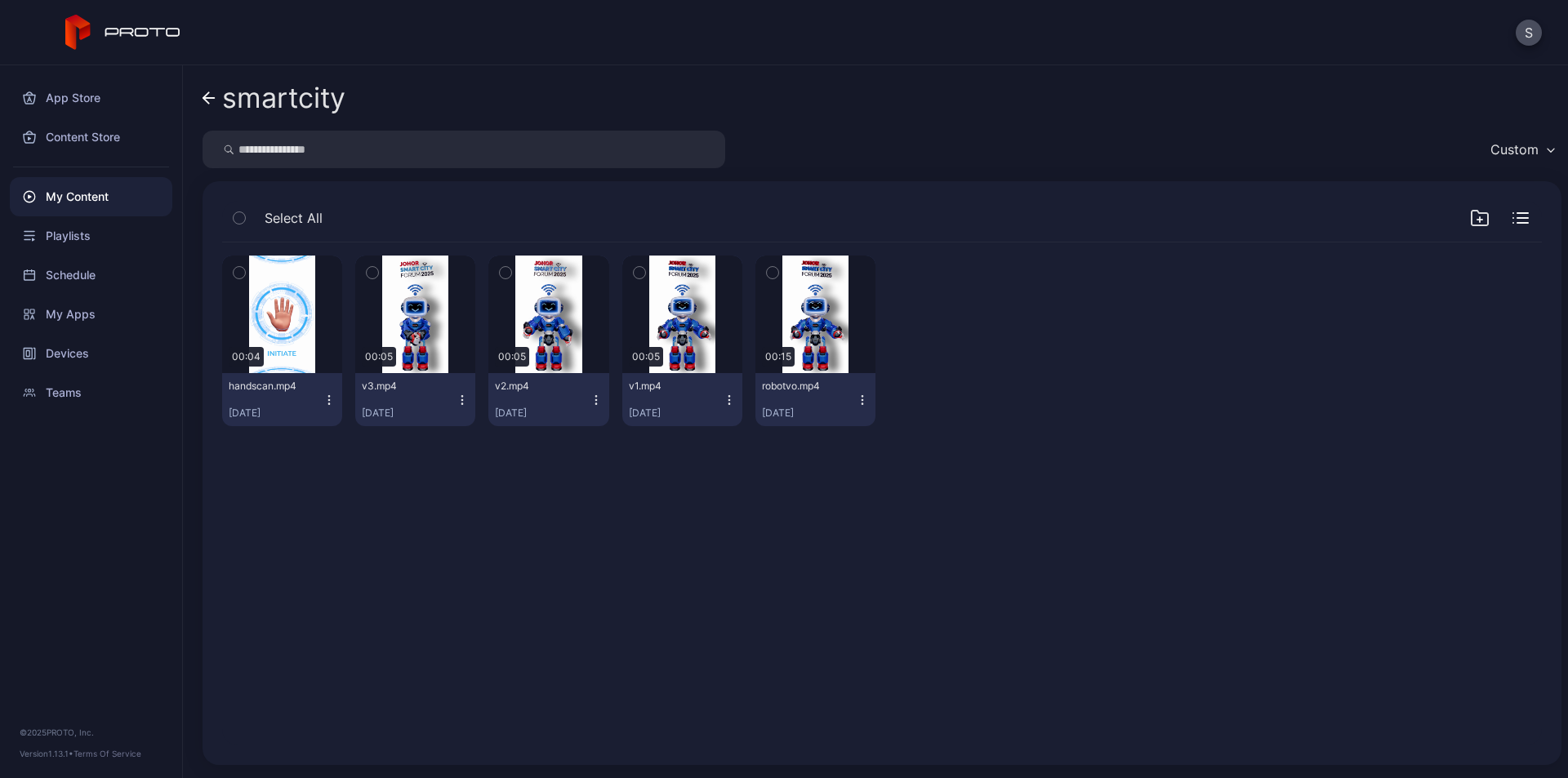
click at [1063, 454] on div "Preview 00:04 handscan.mp4 [DATE] Preview 00:05 v3.mp4 [DATE] Preview 00:05 v2.…" at bounding box center [882, 494] width 1346 height 529
click at [330, 403] on icon "button" at bounding box center [329, 400] width 13 height 13
click at [722, 540] on div "Preview 00:04 handscan.mp4 Sep 19, 2025 Preview 00:05 v3.mp4 Sep 19, 2025 Previ…" at bounding box center [882, 494] width 1346 height 529
click at [328, 398] on icon "button" at bounding box center [329, 400] width 13 height 13
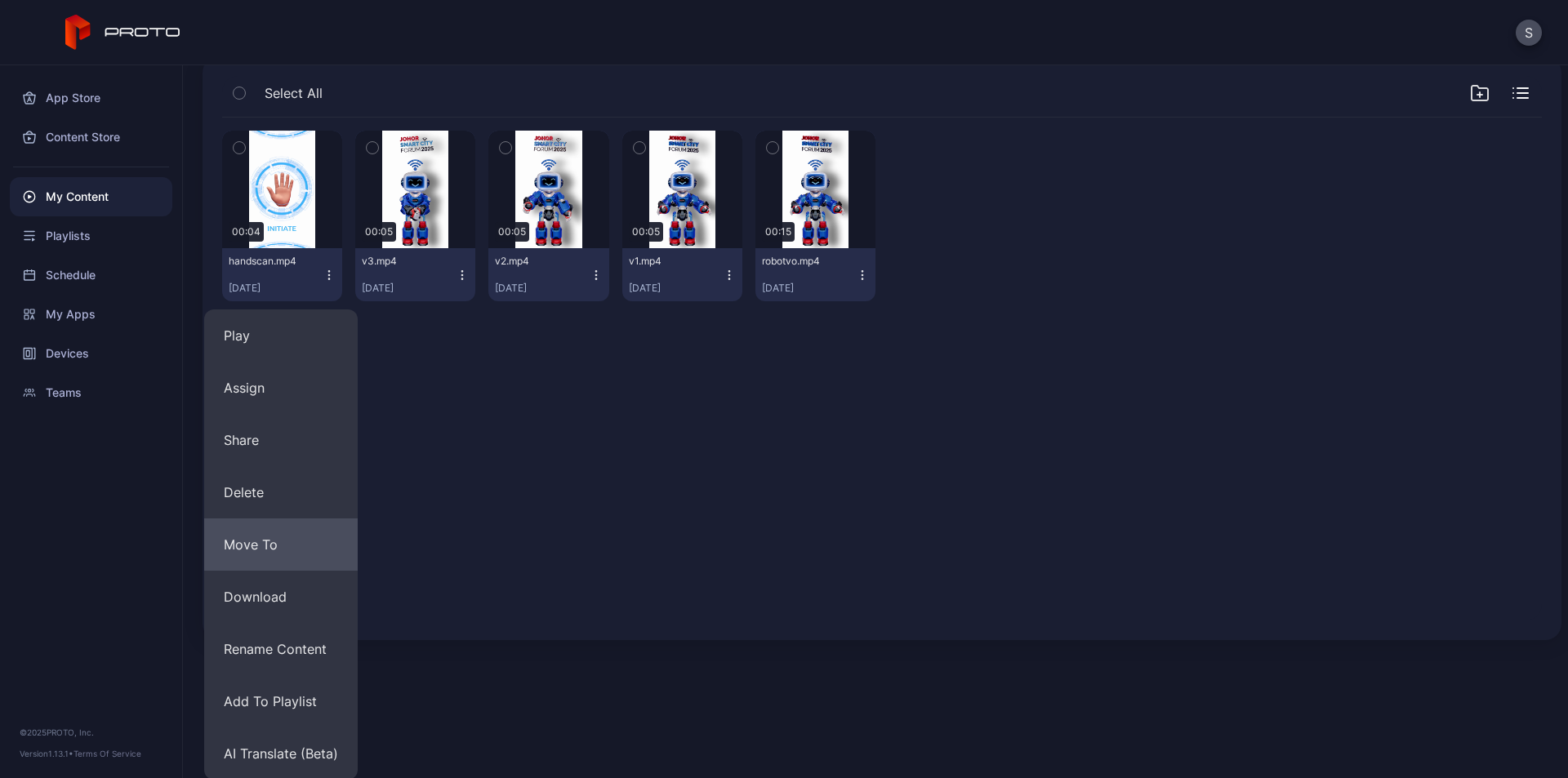
scroll to position [127, 0]
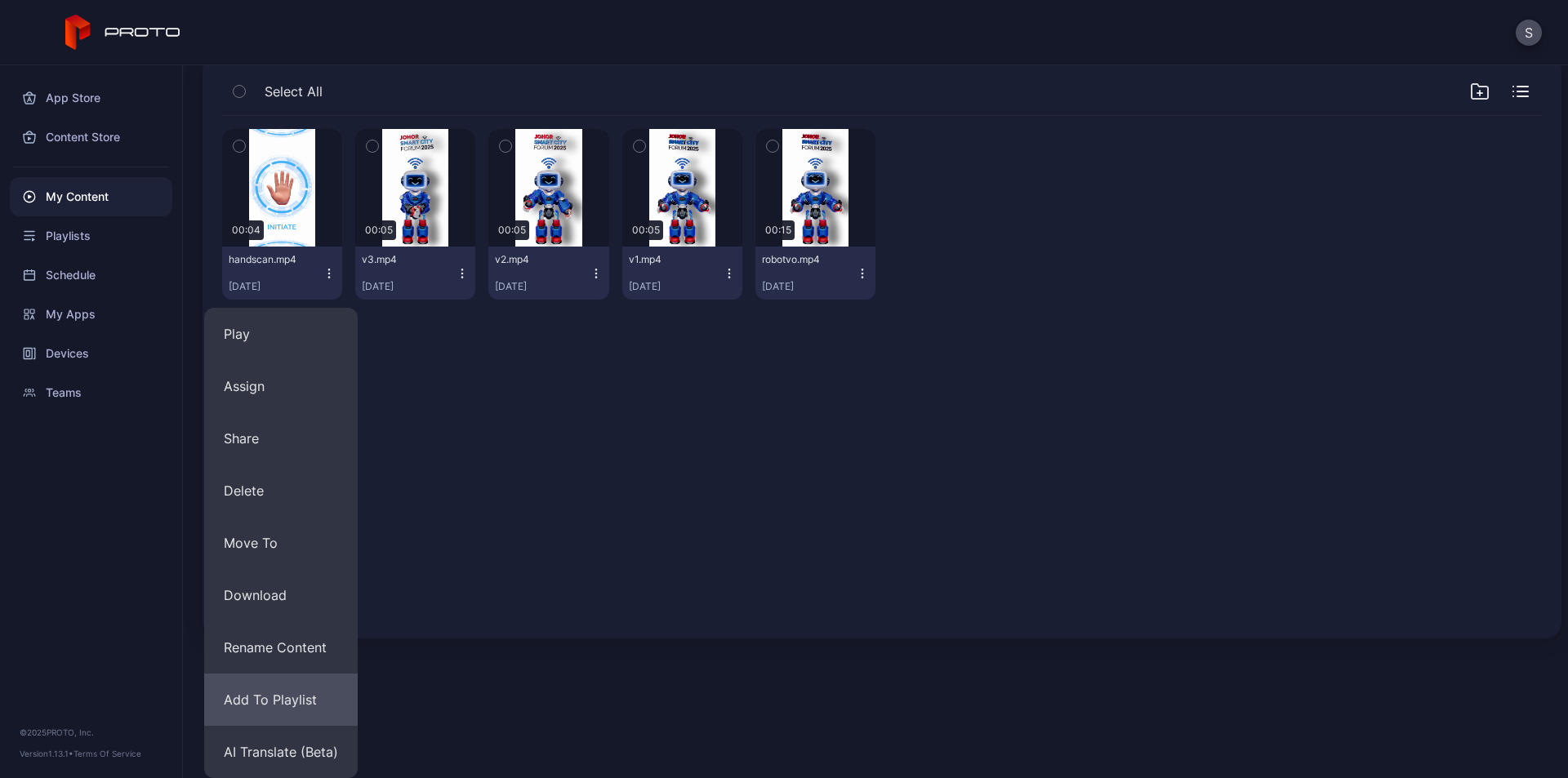
click at [291, 690] on button "Add To Playlist" at bounding box center [281, 699] width 154 height 53
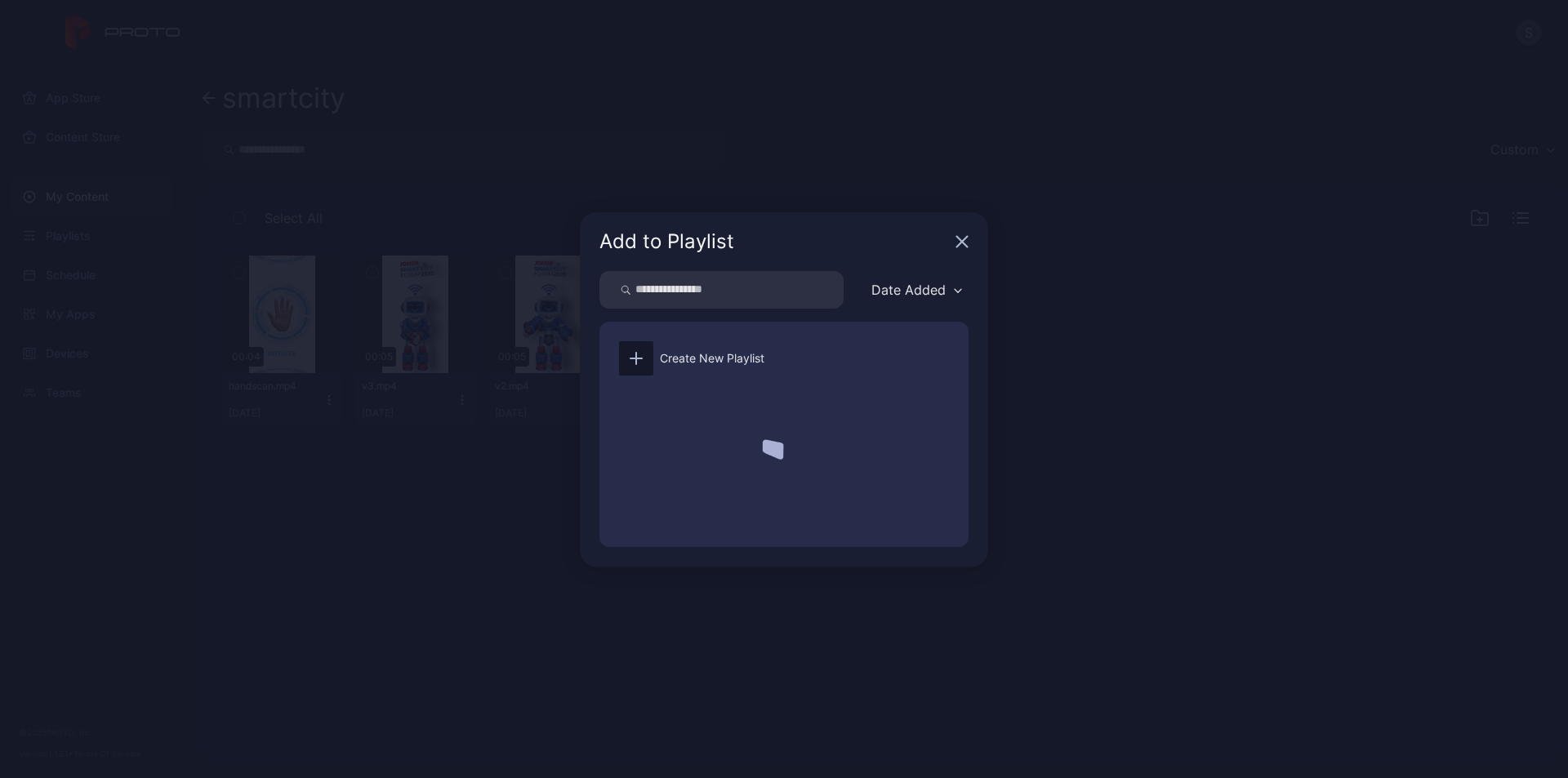
scroll to position [0, 0]
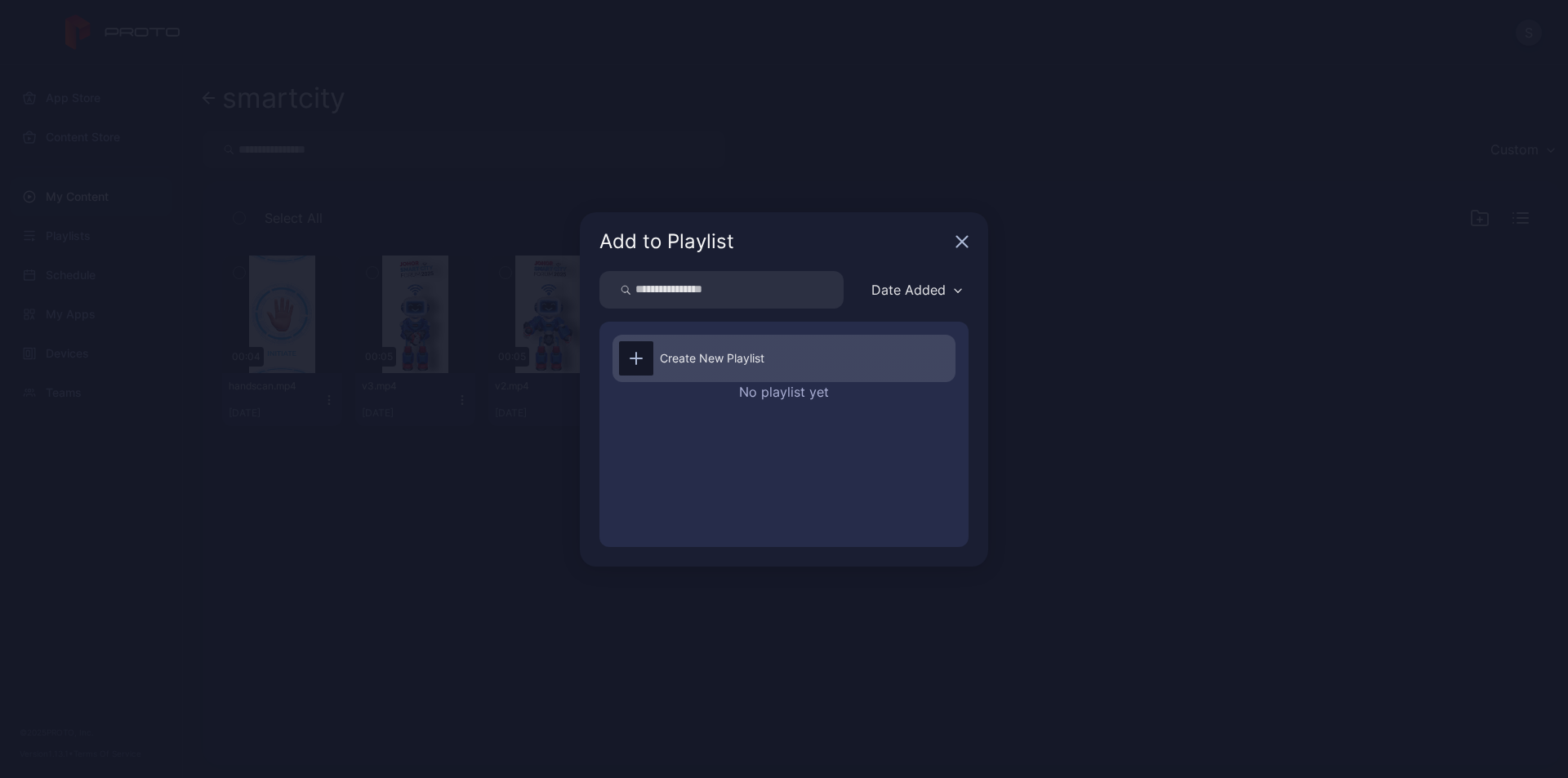
click at [730, 360] on div "Create New Playlist" at bounding box center [712, 358] width 105 height 20
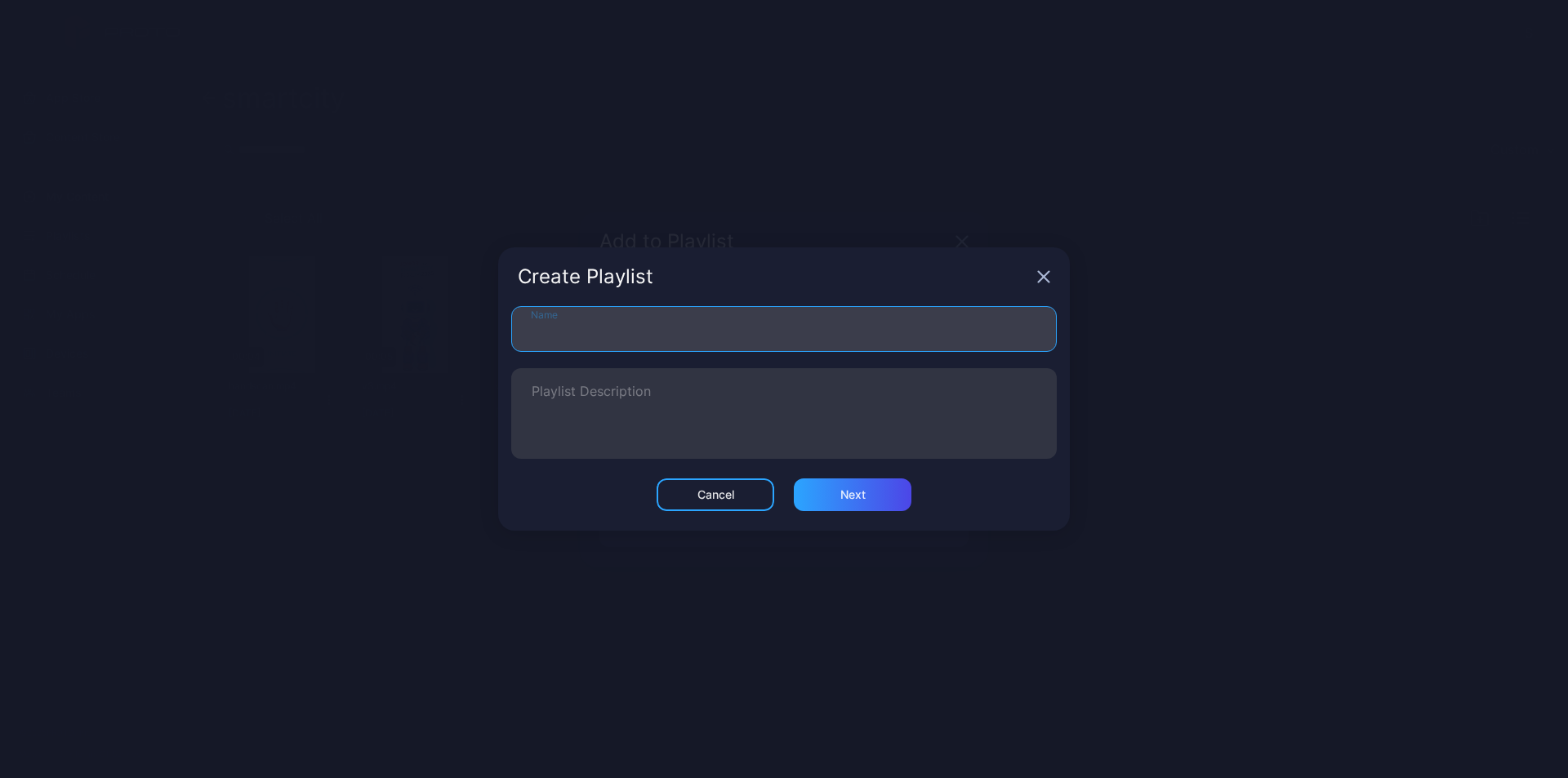
click at [608, 330] on input "Name" at bounding box center [784, 329] width 546 height 46
type input "*********"
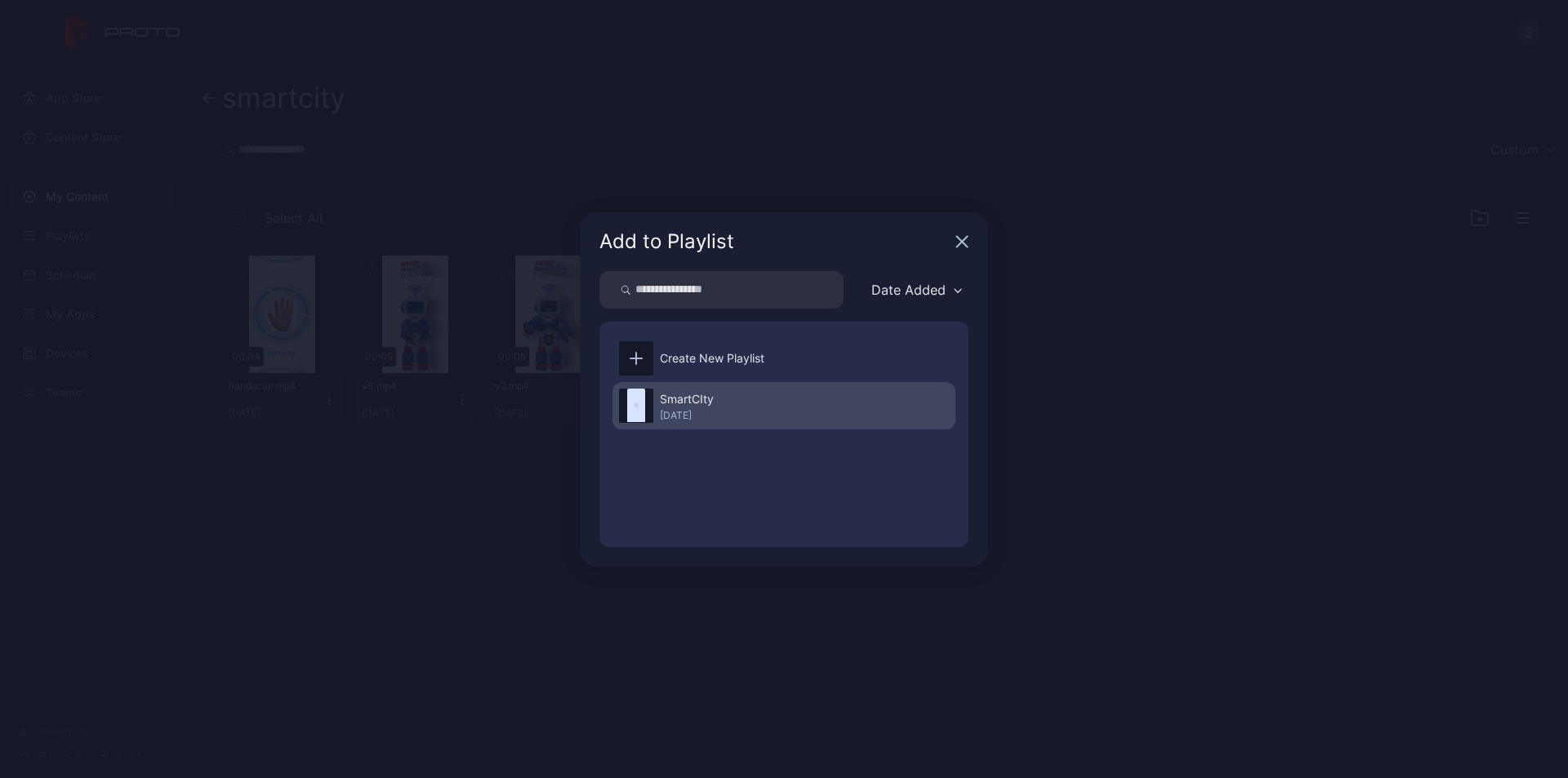
click at [702, 404] on div "SmartCIty" at bounding box center [687, 399] width 54 height 20
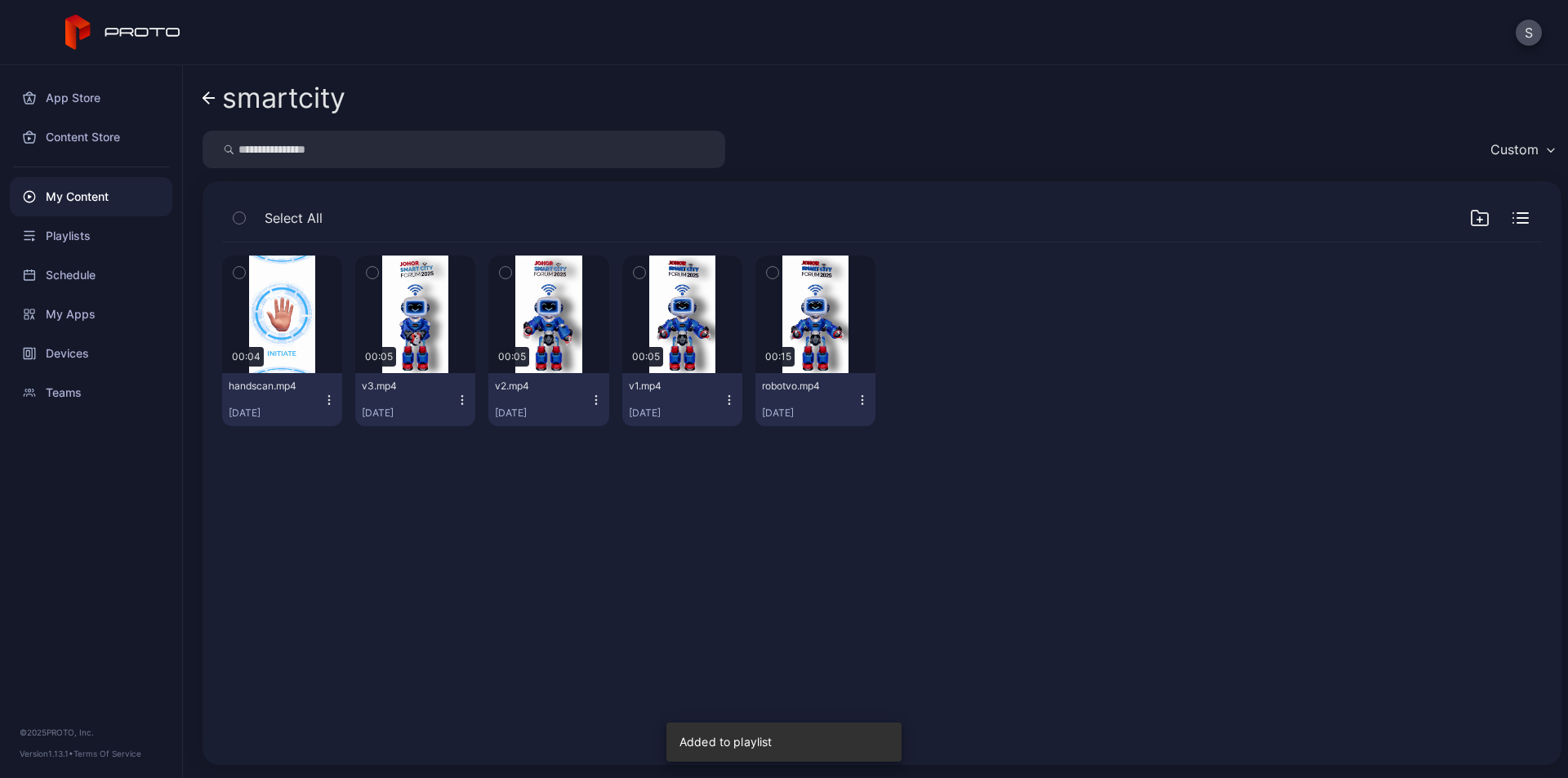
click at [723, 397] on icon "button" at bounding box center [729, 400] width 13 height 13
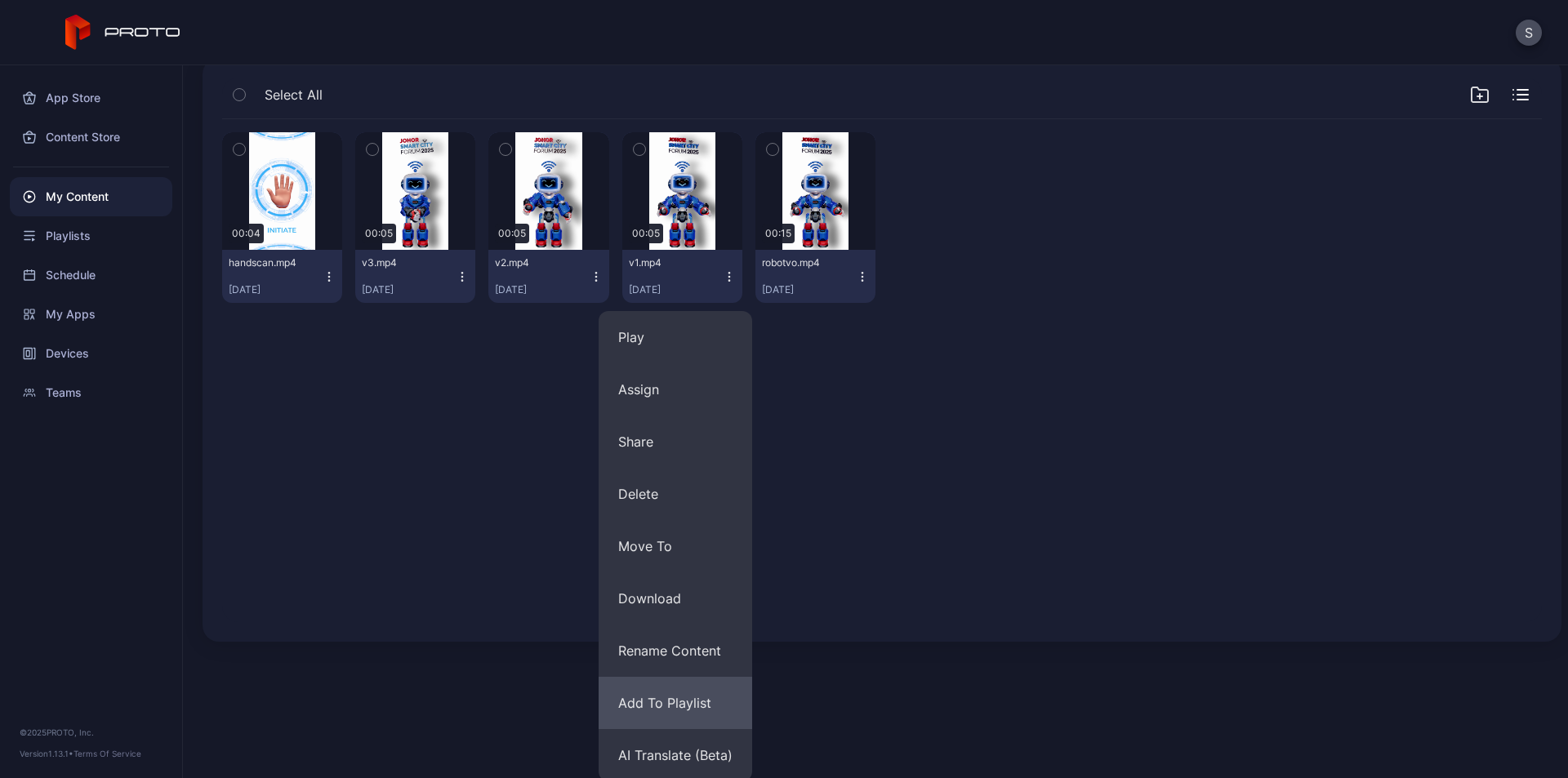
scroll to position [127, 0]
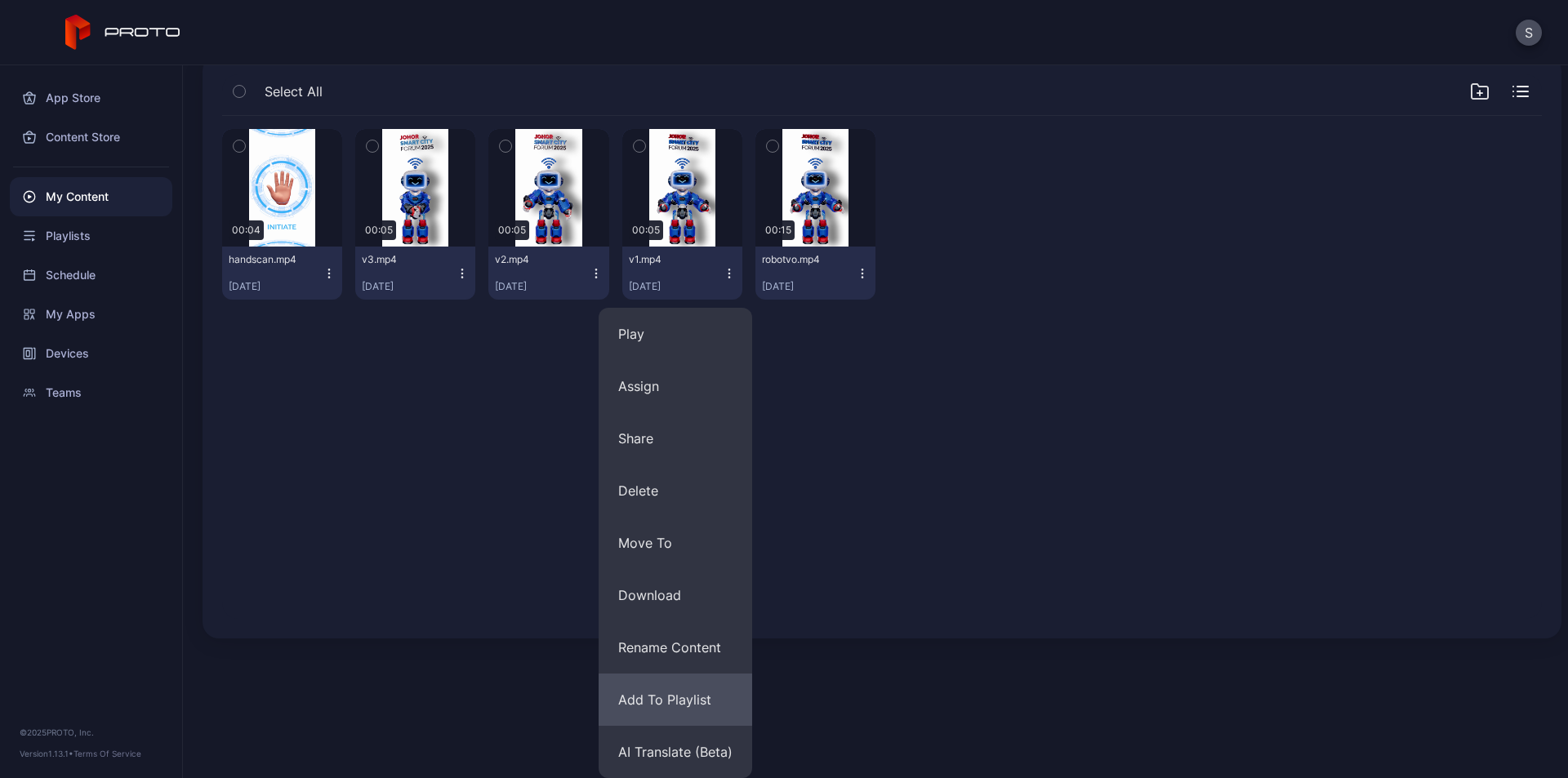
click at [671, 694] on button "Add To Playlist" at bounding box center [675, 699] width 154 height 53
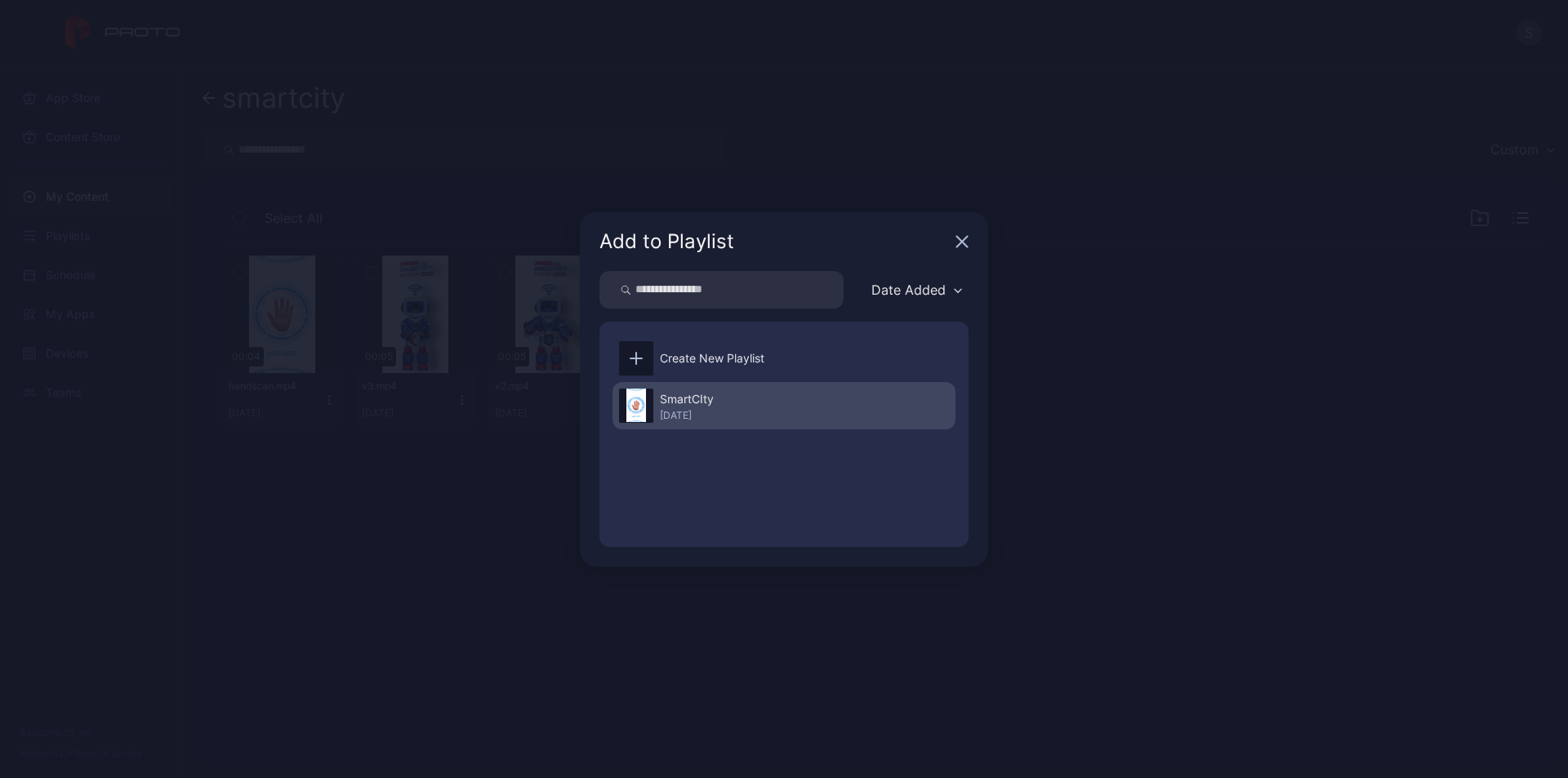
click at [733, 399] on div "SmartCIty Sep 19, 2025" at bounding box center [784, 406] width 343 height 47
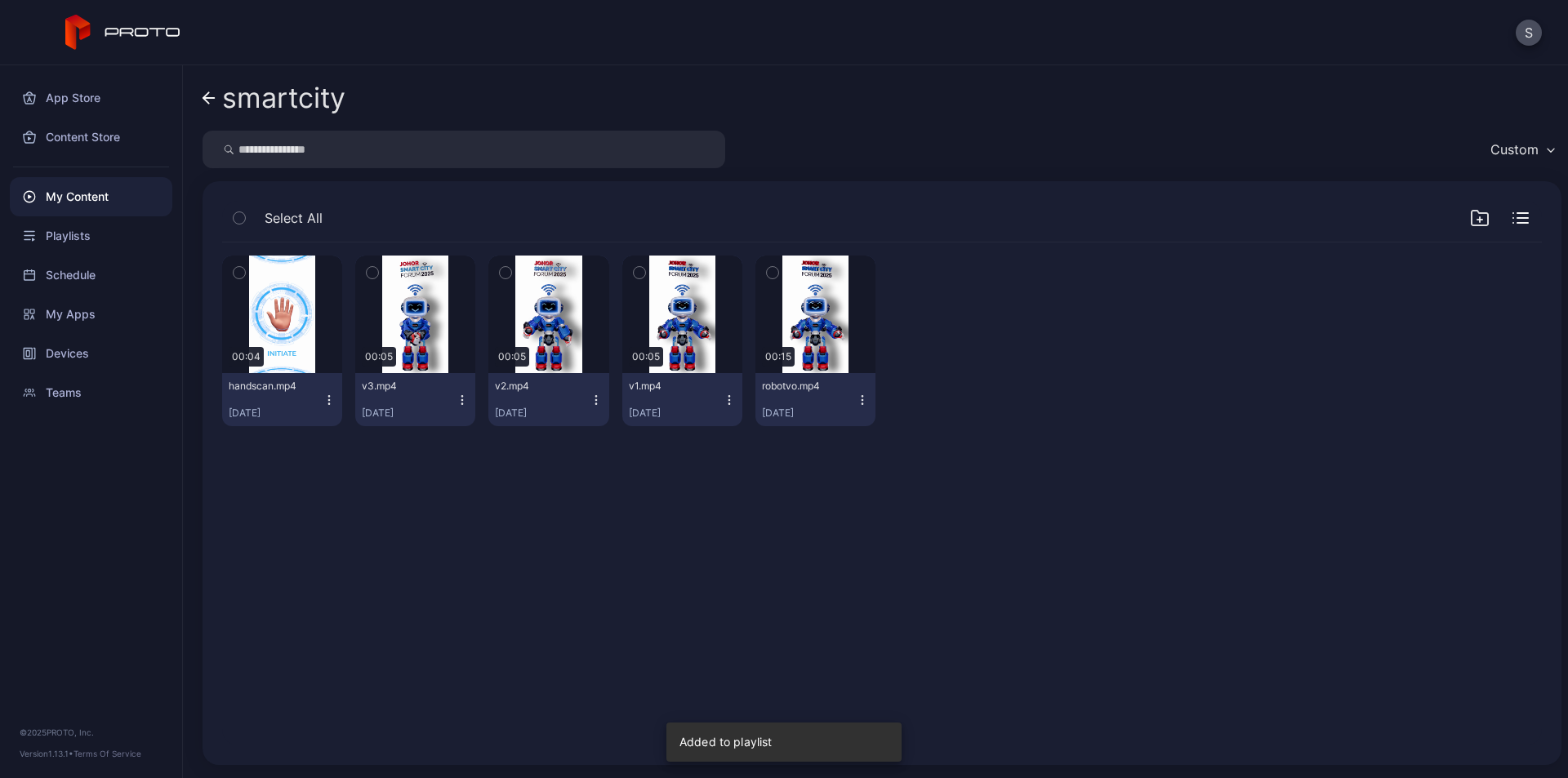
click at [593, 398] on icon "button" at bounding box center [596, 400] width 13 height 13
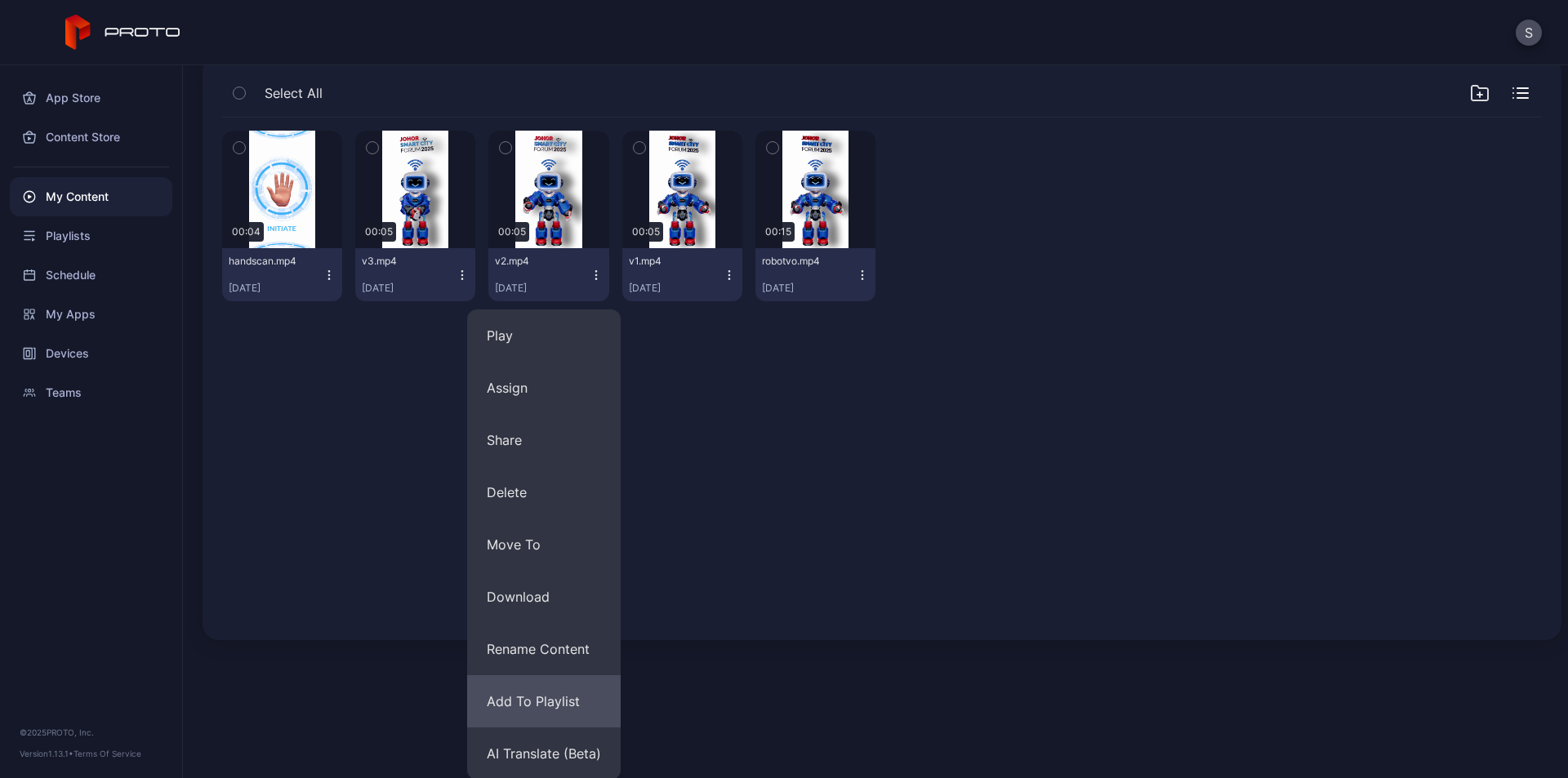
scroll to position [127, 0]
click at [546, 698] on button "Add To Playlist" at bounding box center [544, 699] width 154 height 53
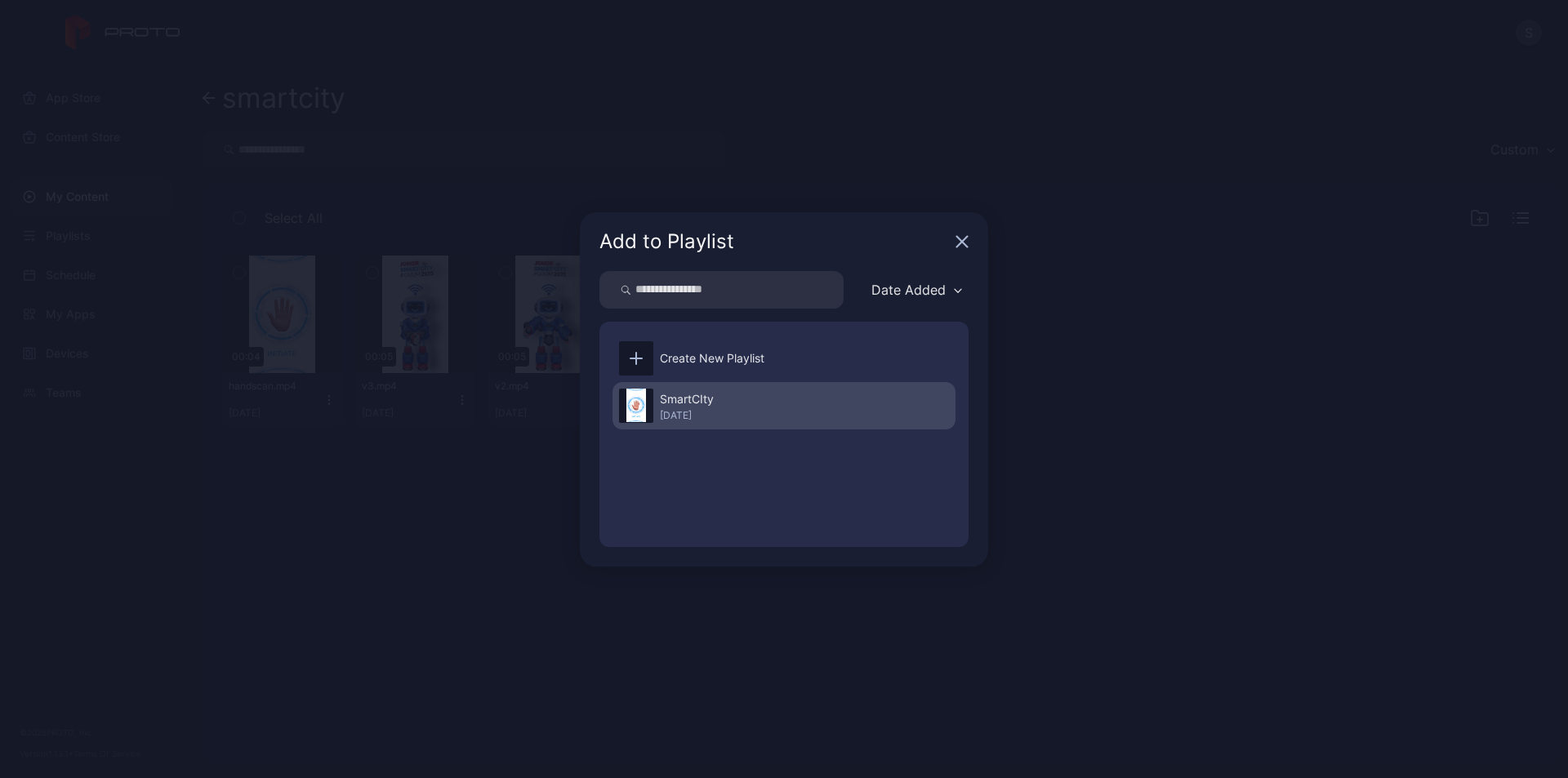
click at [689, 409] on div "[DATE]" at bounding box center [687, 415] width 54 height 13
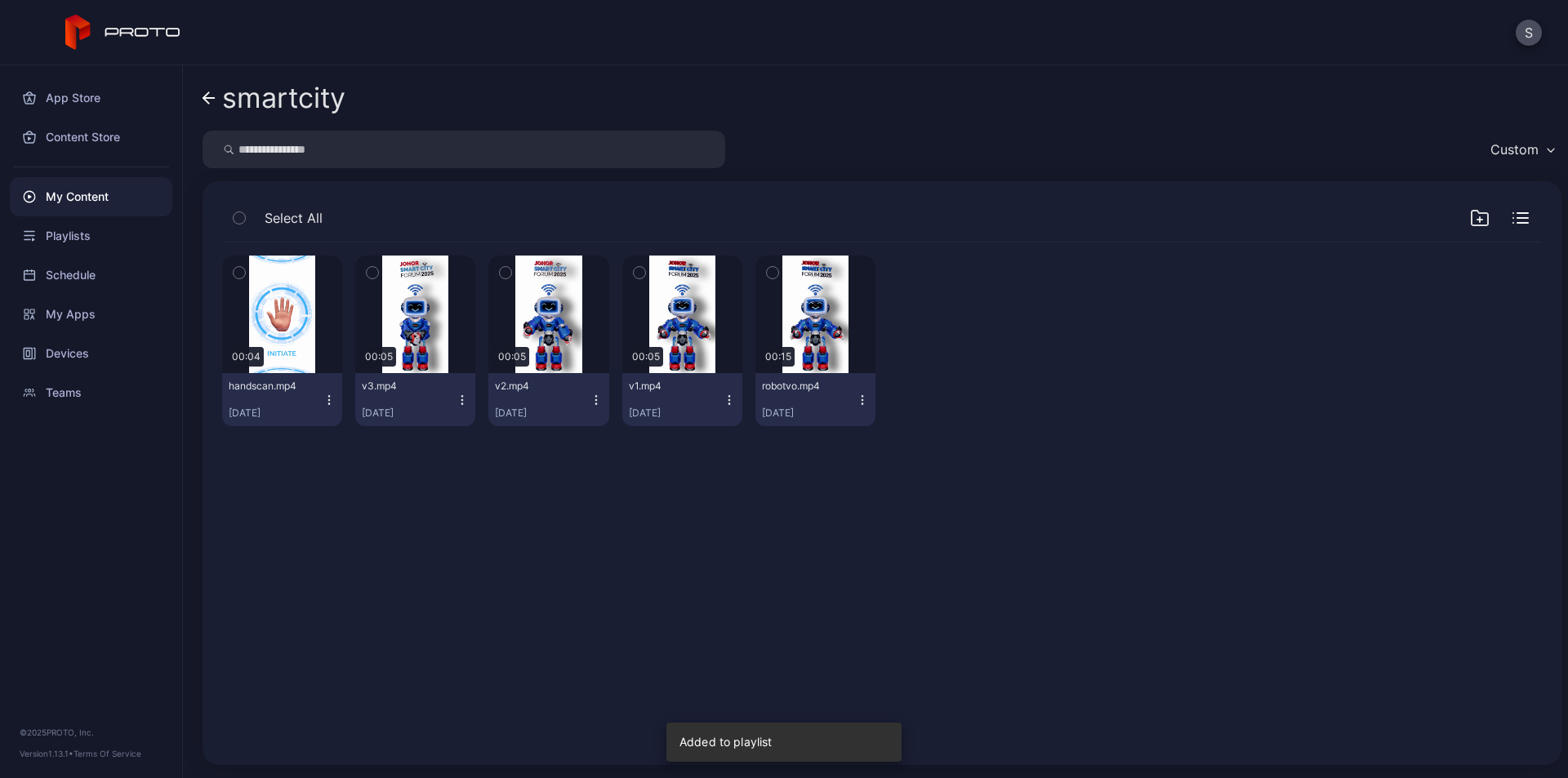
click at [461, 397] on icon "button" at bounding box center [462, 400] width 13 height 13
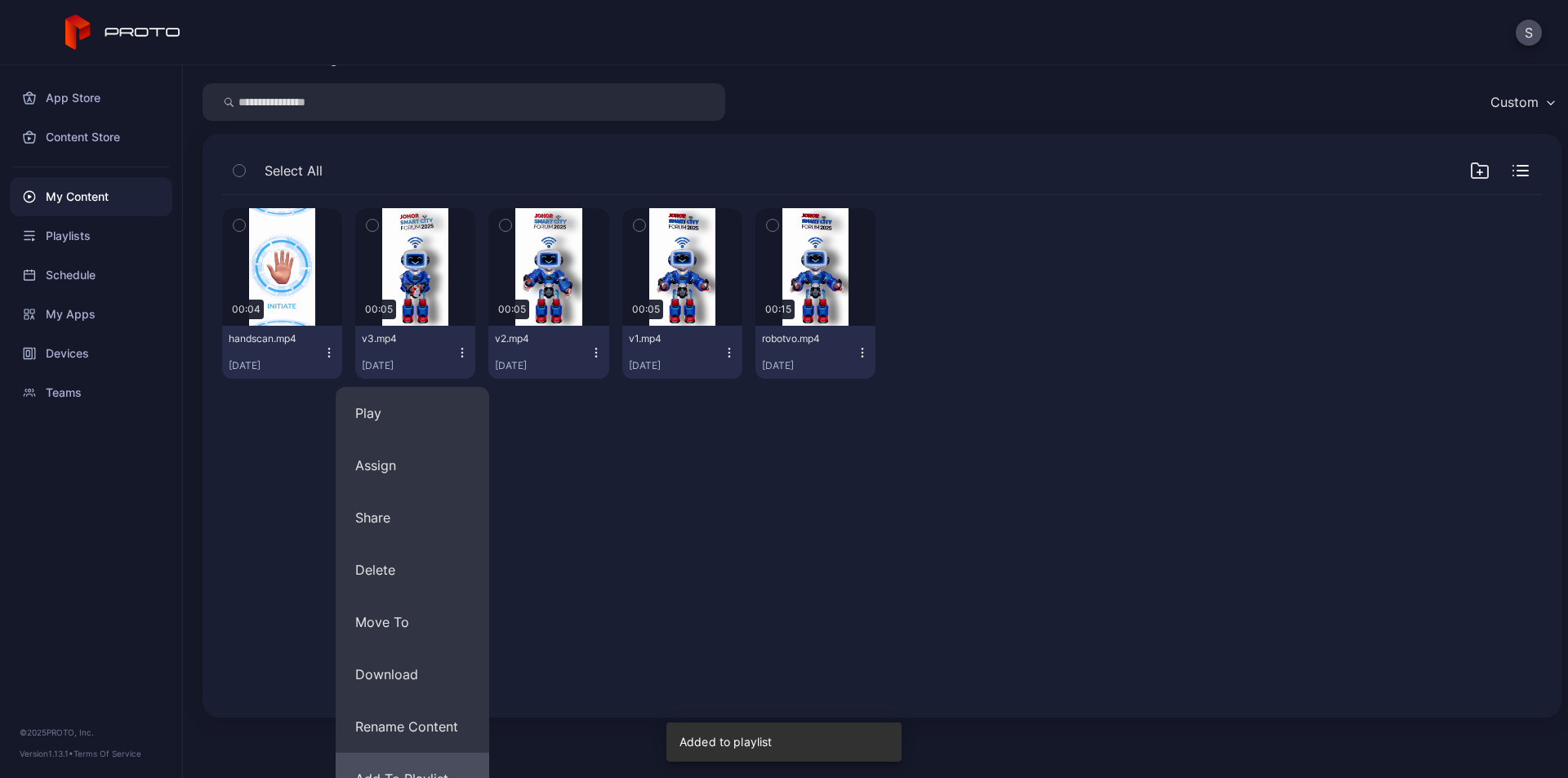
scroll to position [127, 0]
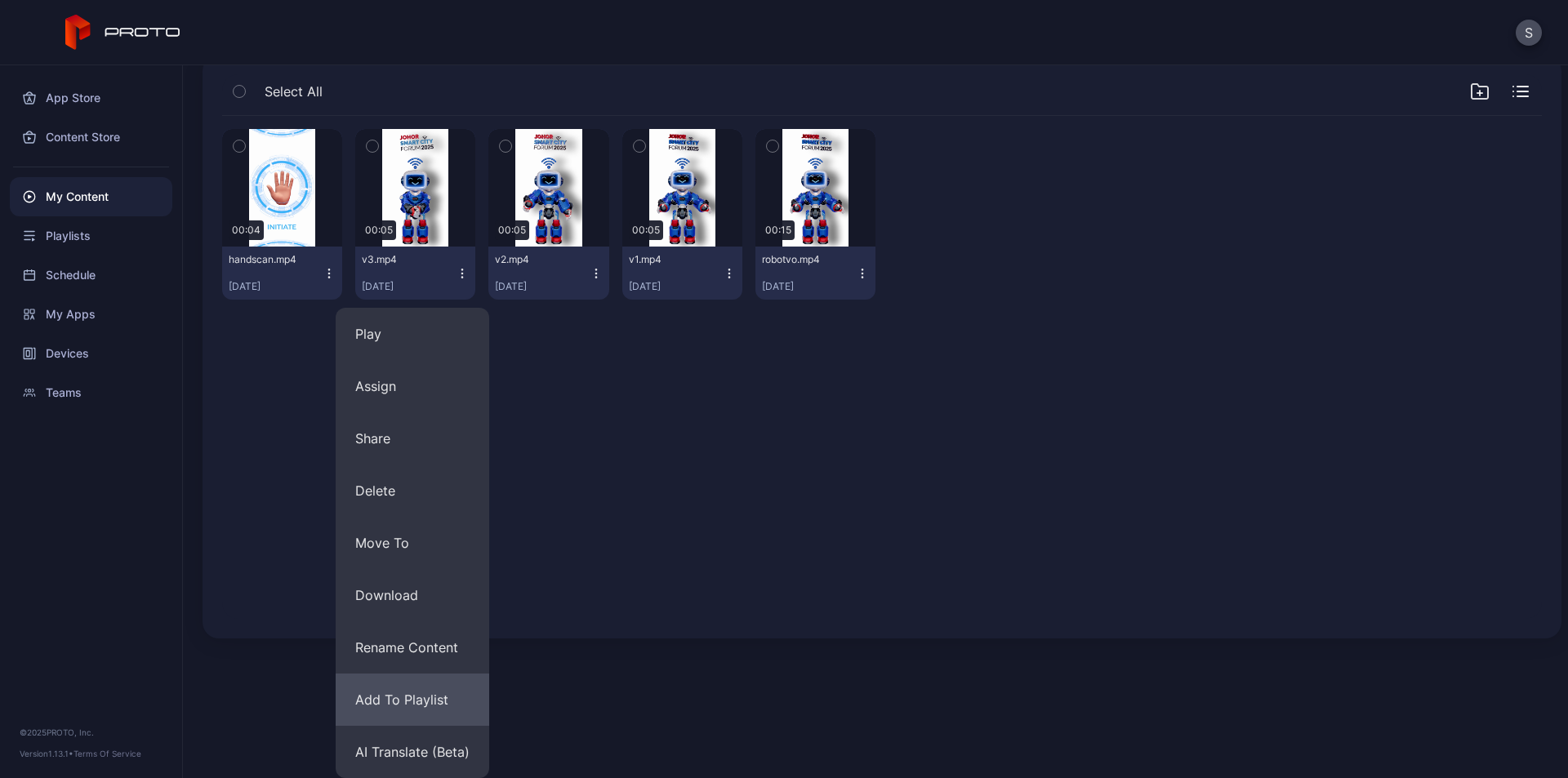
click at [413, 699] on button "Add To Playlist" at bounding box center [413, 699] width 154 height 53
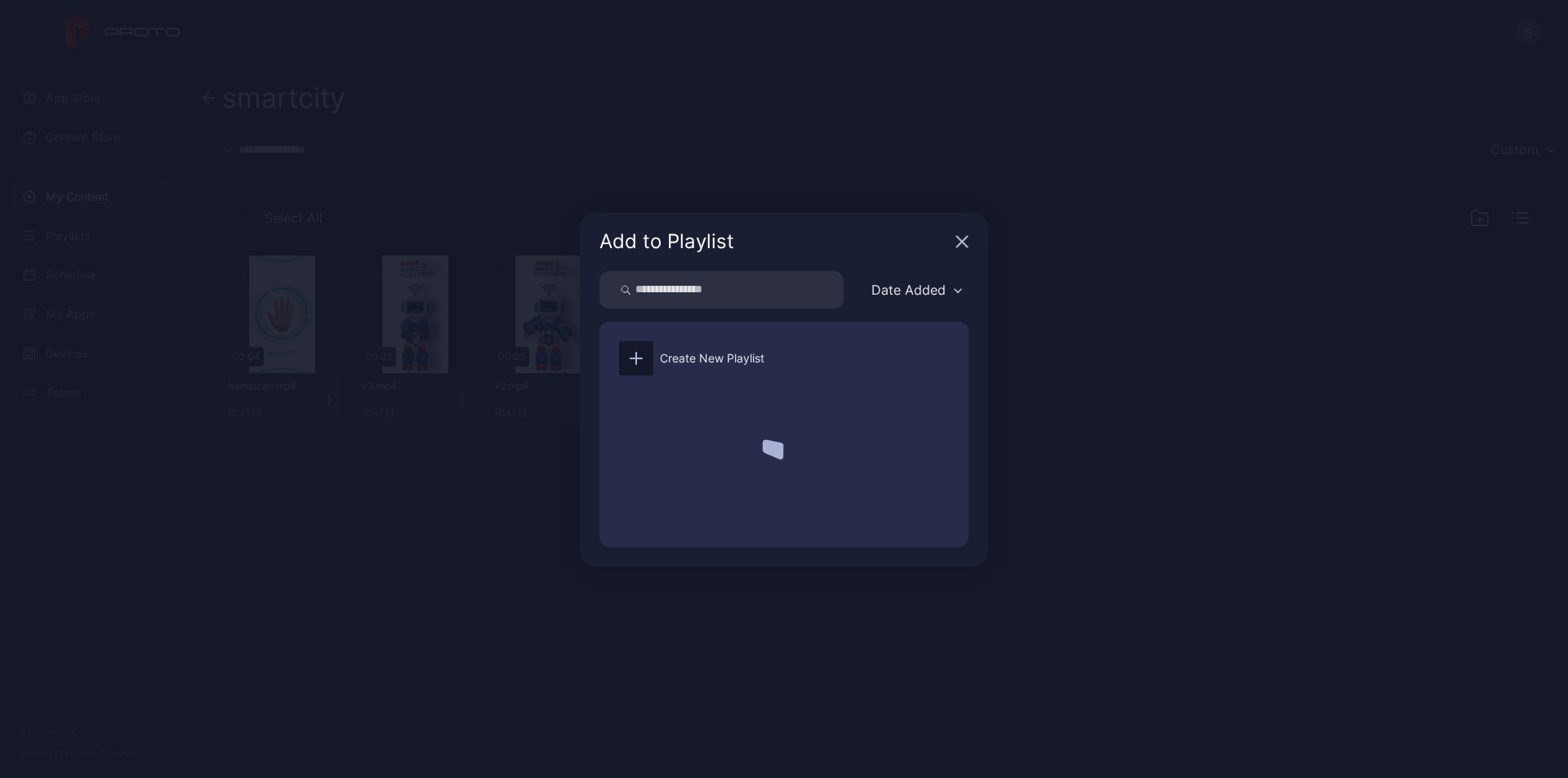
scroll to position [0, 0]
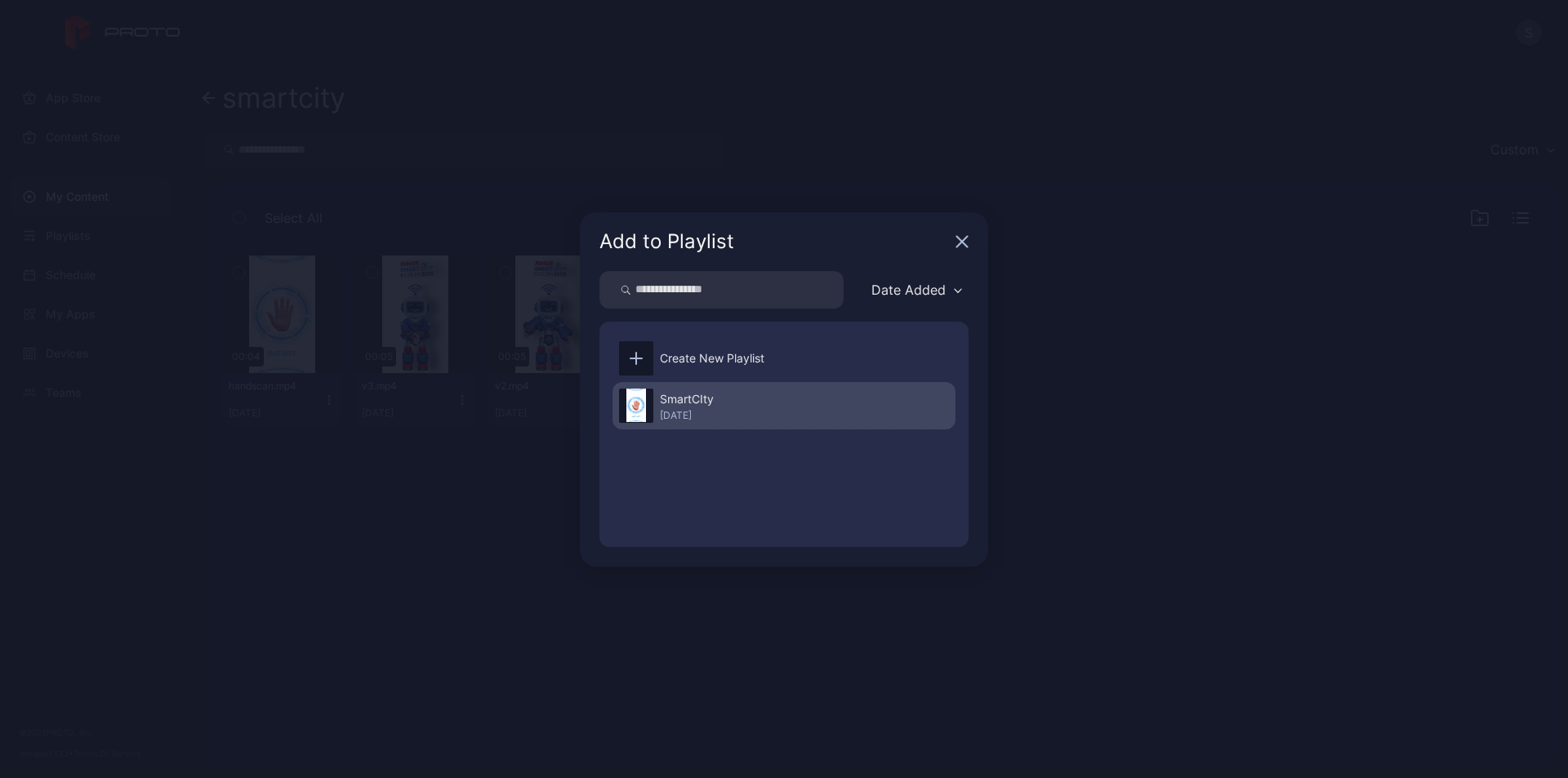
click at [723, 394] on div "SmartCIty Sep 19, 2025" at bounding box center [784, 406] width 343 height 47
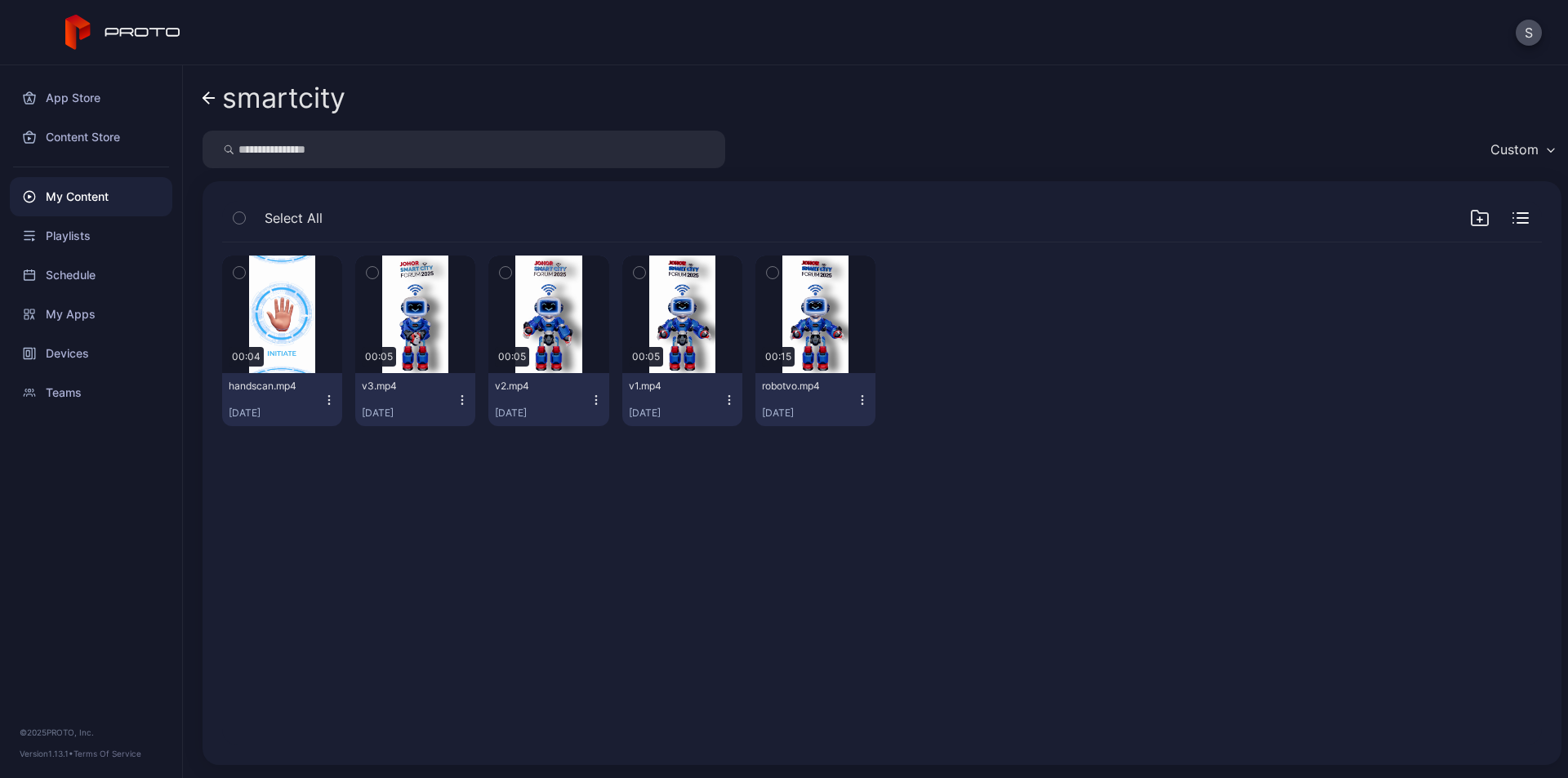
click at [71, 196] on div "My Content" at bounding box center [91, 197] width 163 height 39
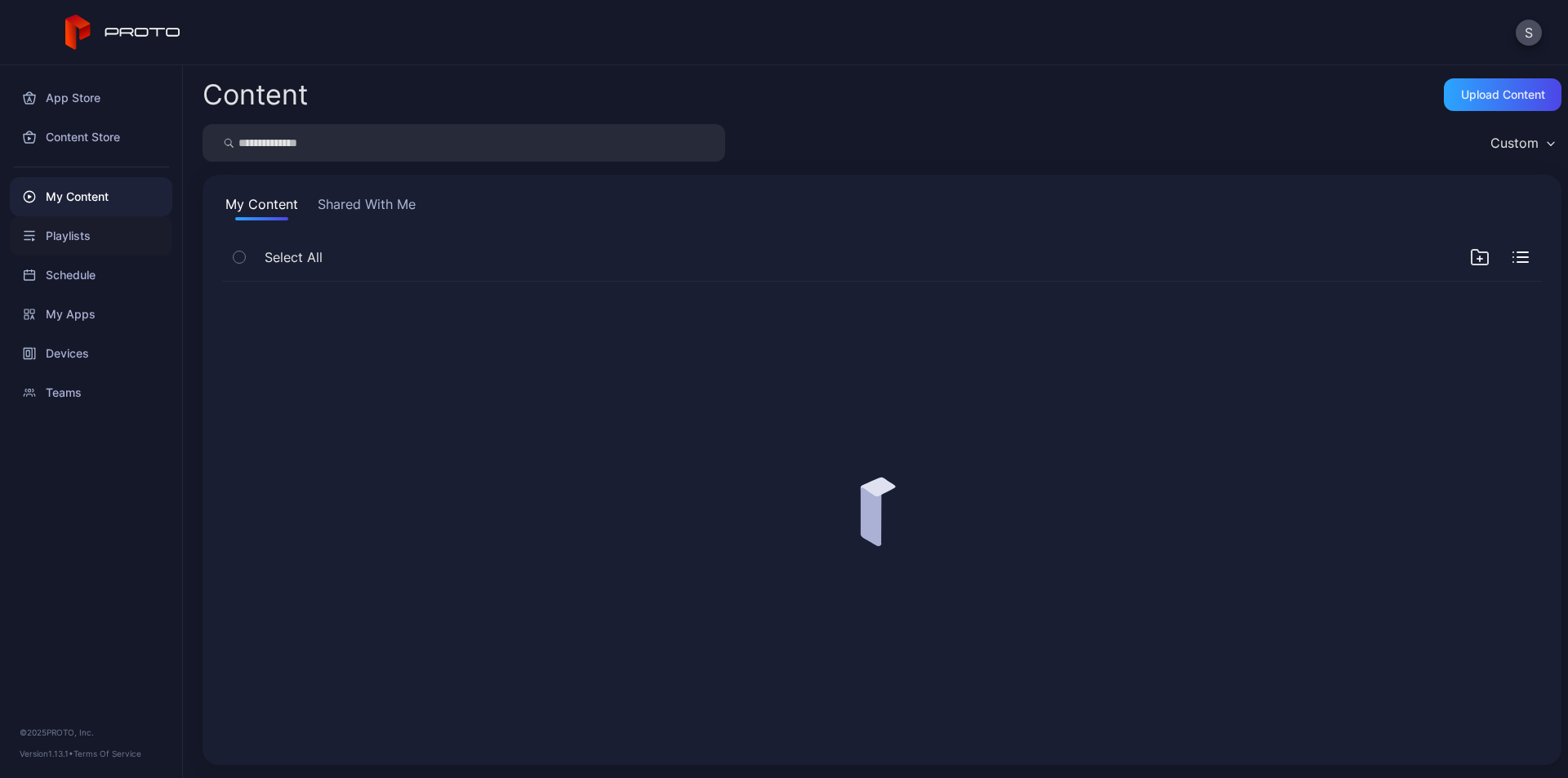
click at [69, 235] on div "Playlists" at bounding box center [91, 236] width 163 height 39
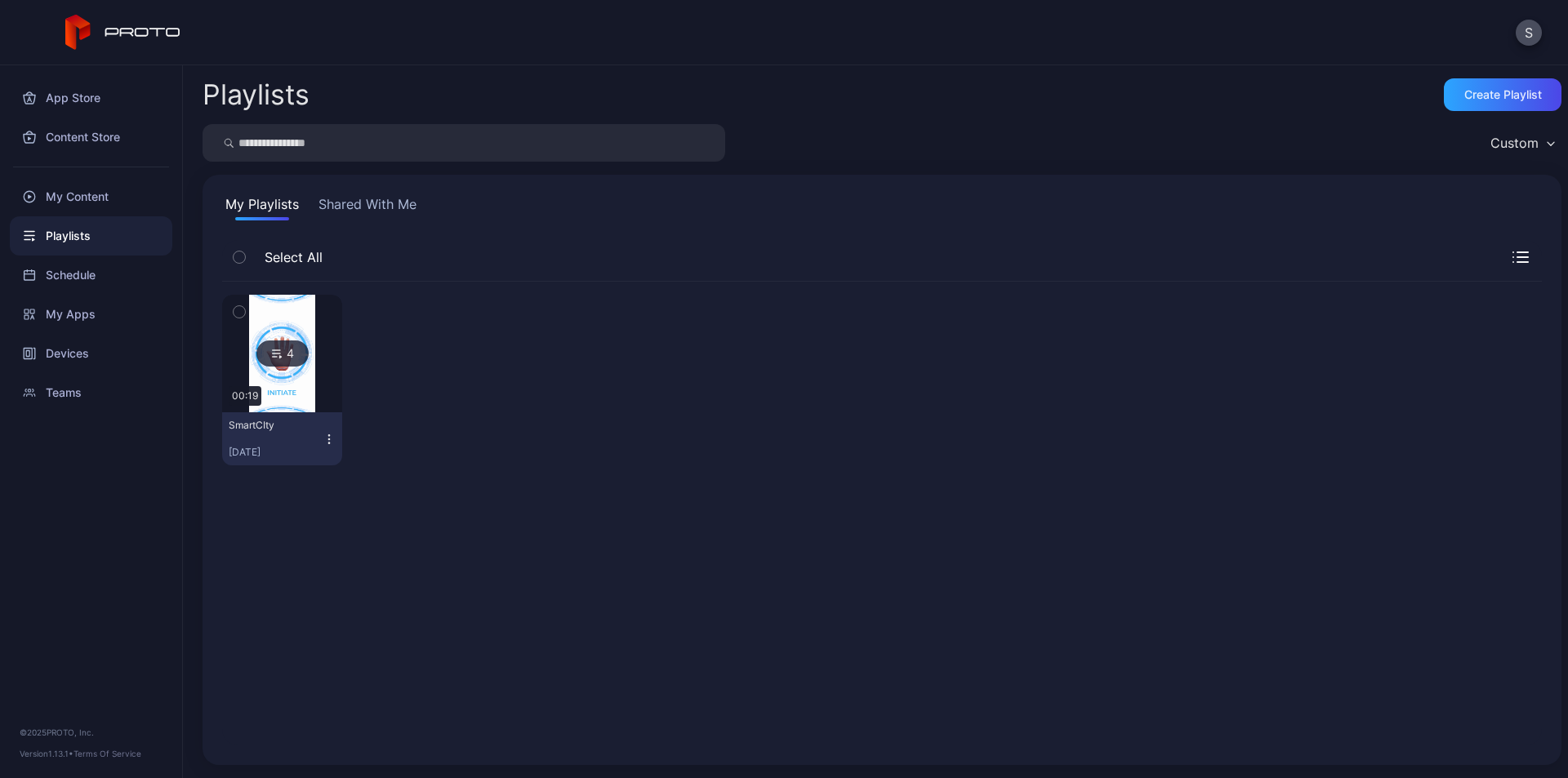
click at [329, 432] on icon "button" at bounding box center [329, 439] width 13 height 13
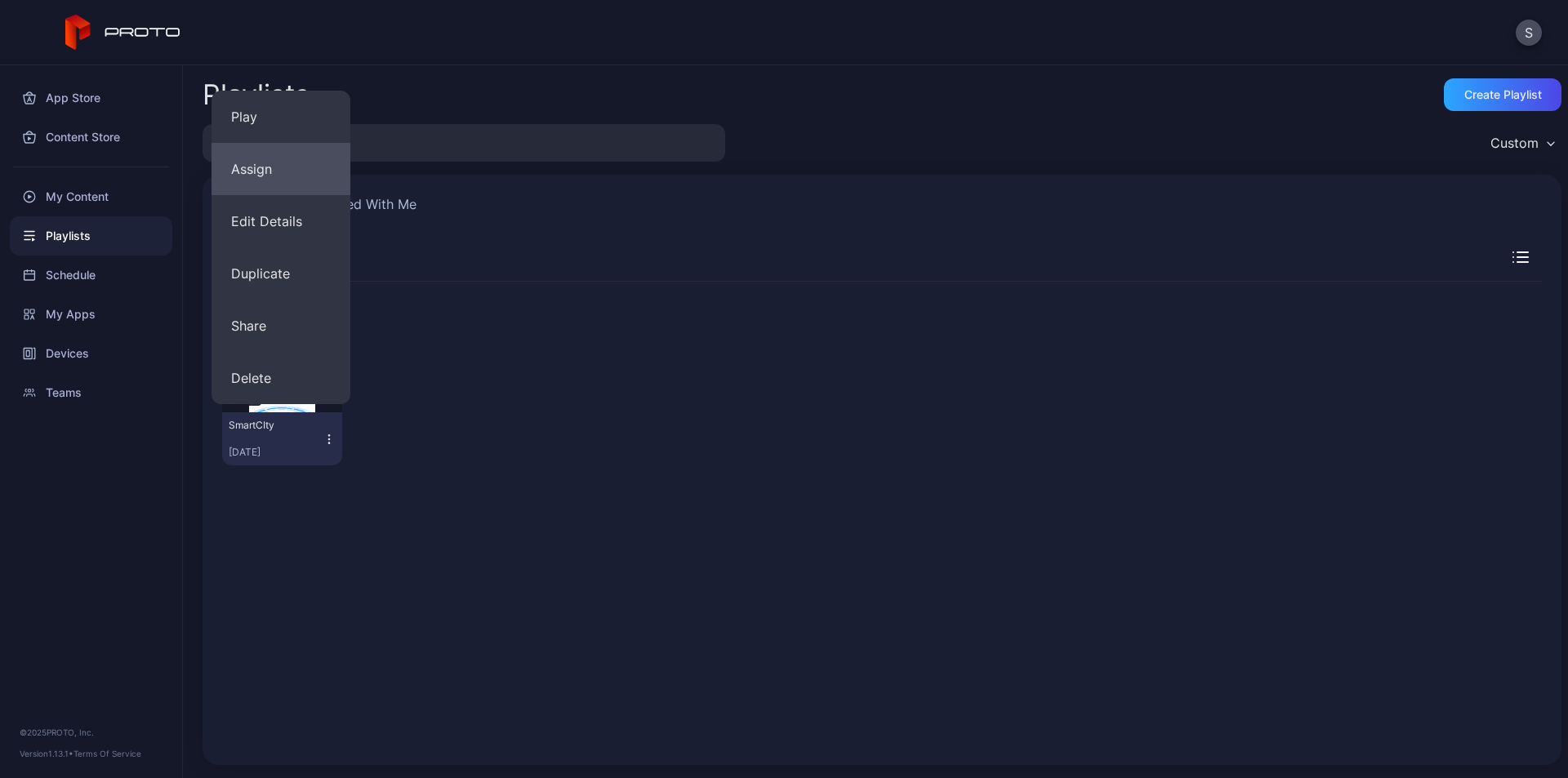
click at [273, 175] on button "Assign" at bounding box center [281, 169] width 138 height 53
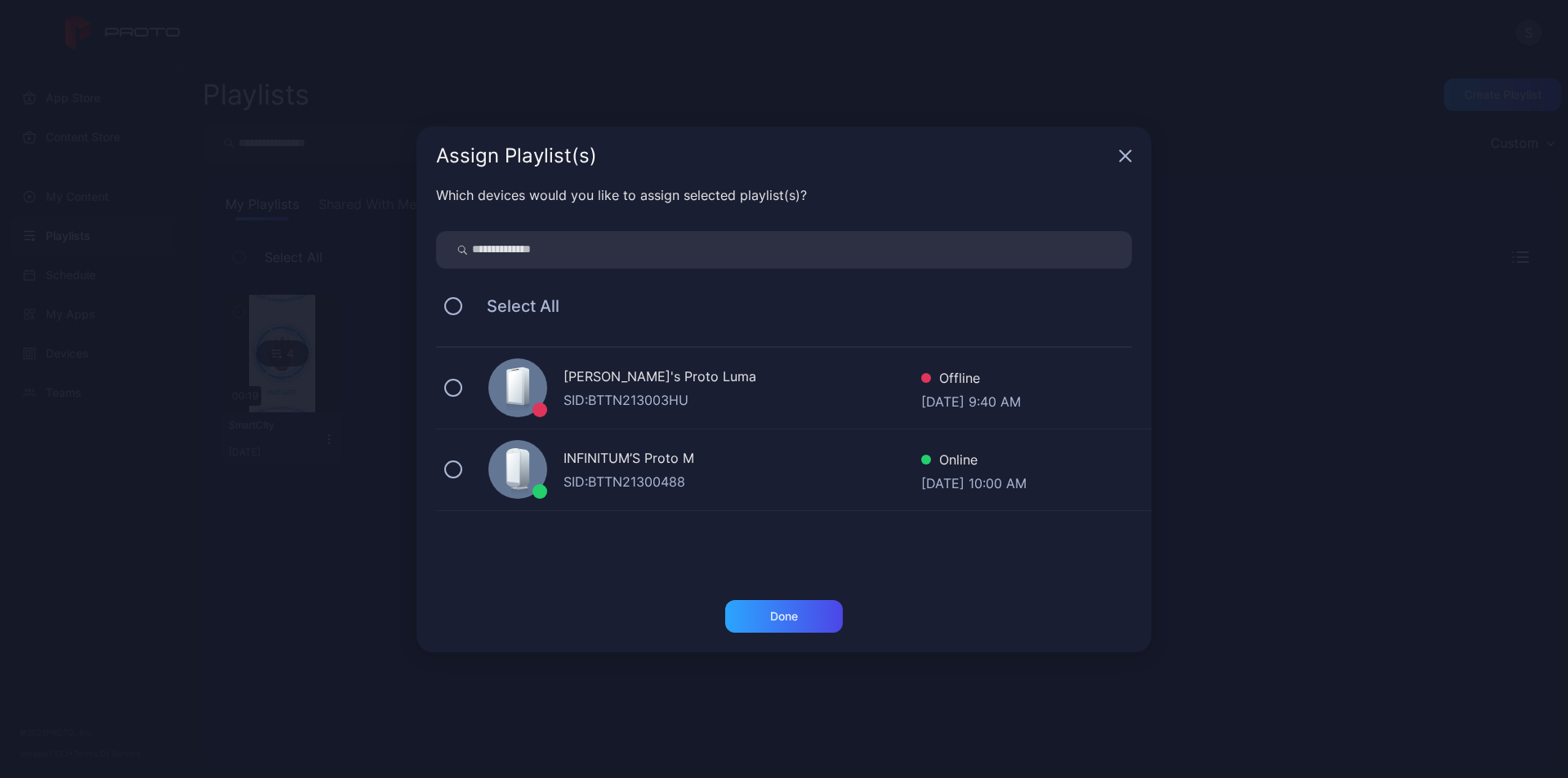
click at [602, 471] on div "INFINITUM’S Proto M" at bounding box center [742, 460] width 357 height 24
click at [778, 627] on div "Done" at bounding box center [784, 616] width 118 height 33
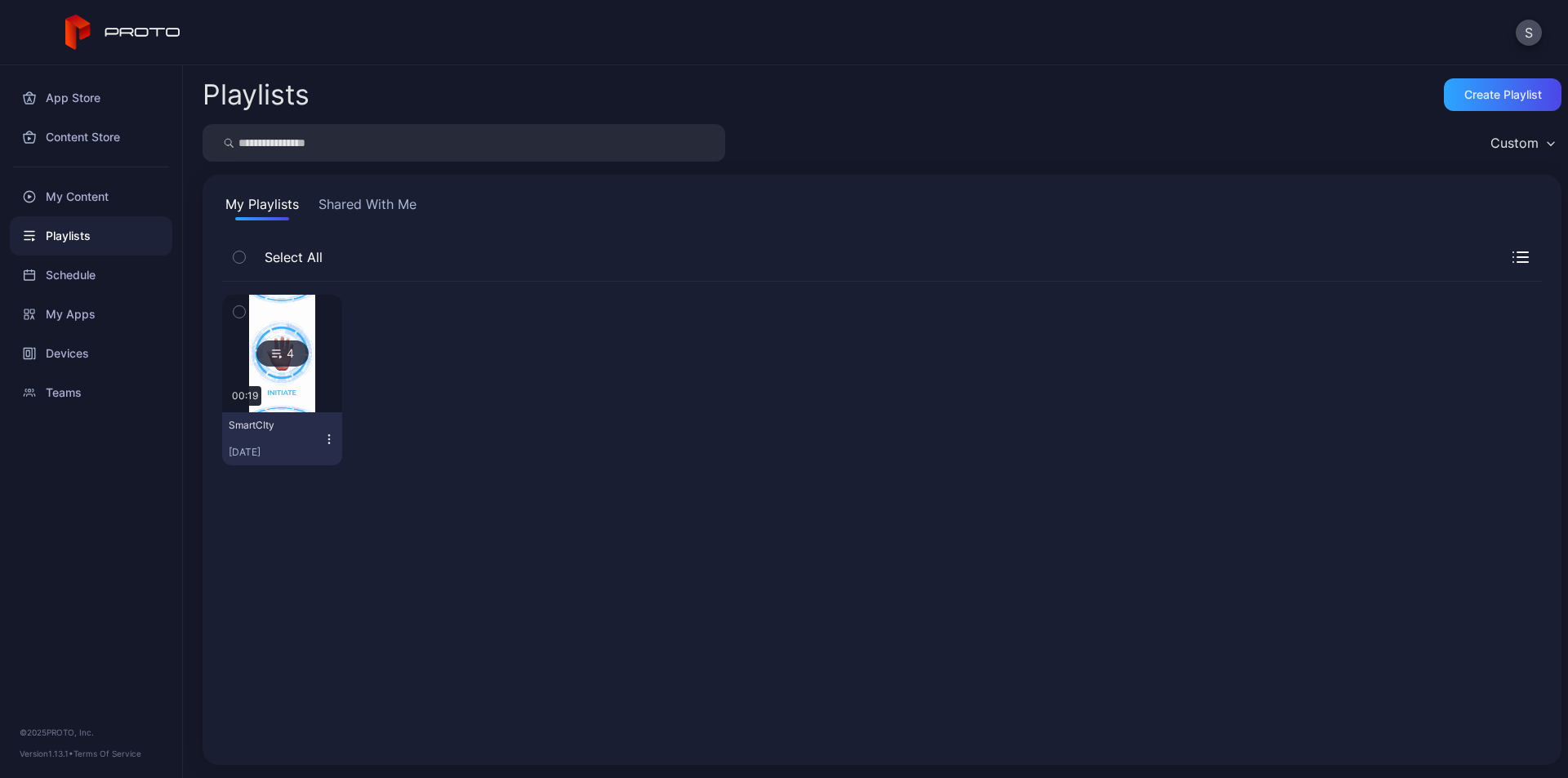
click at [306, 382] on img at bounding box center [282, 354] width 66 height 118
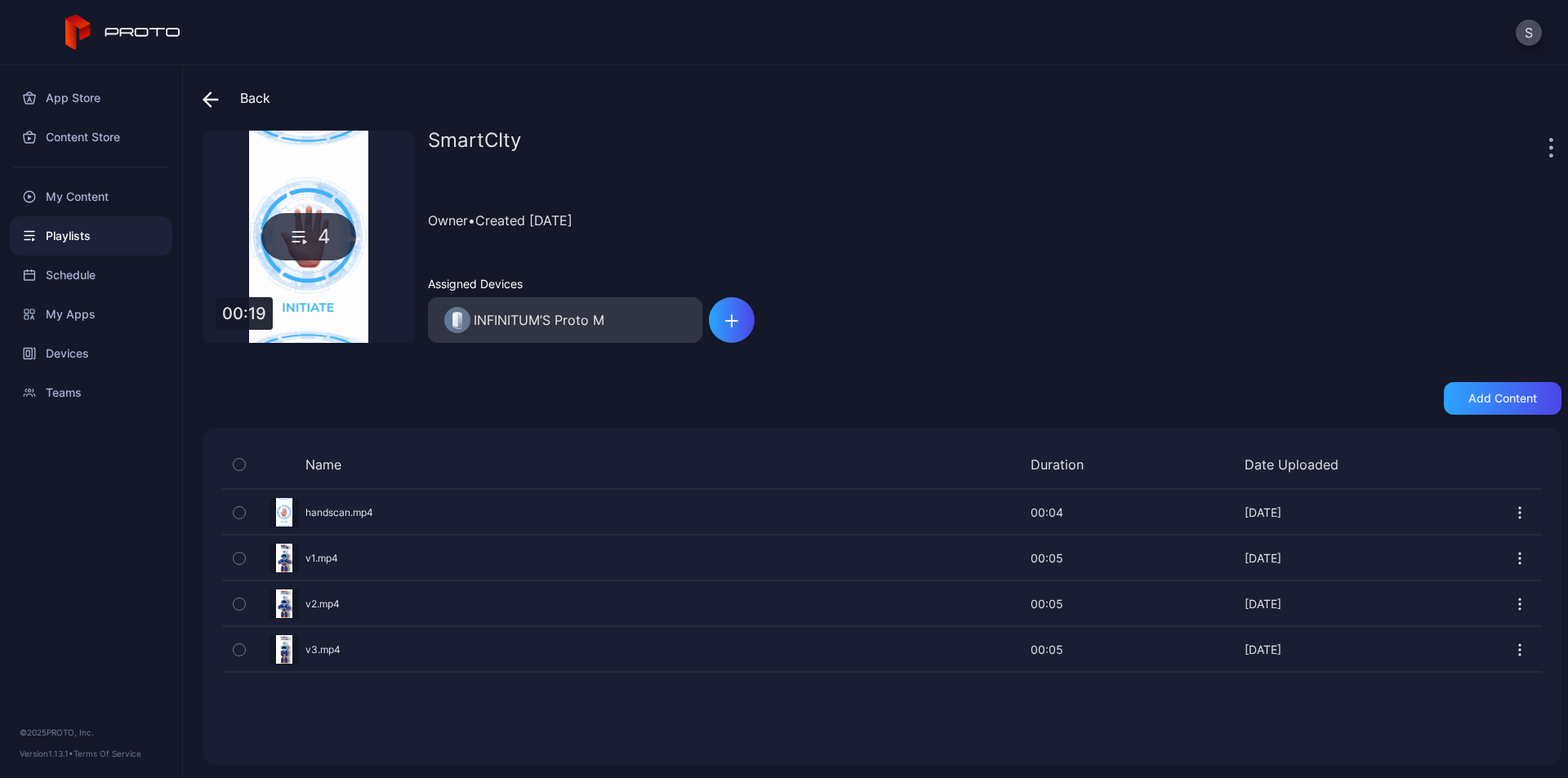
click at [1512, 648] on icon "button" at bounding box center [1520, 649] width 16 height 16
click at [1410, 729] on div "Name Duration Date Uploaded Preview handscan.mp4 00:04 00:04 Sep 19, 2025 Previ…" at bounding box center [882, 597] width 1359 height 338
drag, startPoint x: 1172, startPoint y: 248, endPoint x: 1180, endPoint y: 242, distance: 10.0
click at [1172, 248] on div "Owner • Created Sep 19, 2025" at bounding box center [994, 220] width 1134 height 74
